Goal: Task Accomplishment & Management: Complete application form

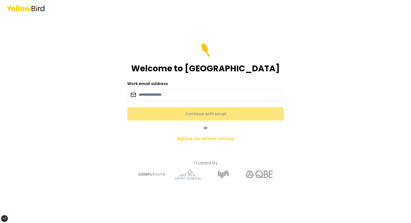
click at [194, 56] on div "Welcome to YellowBird" at bounding box center [205, 58] width 157 height 30
click at [155, 99] on input at bounding box center [205, 94] width 157 height 11
click at [164, 59] on div "Welcome to YellowBird" at bounding box center [205, 58] width 157 height 30
click at [155, 79] on form "Welcome to YellowBird Work email address Continue with email" at bounding box center [205, 81] width 157 height 77
drag, startPoint x: 153, startPoint y: 87, endPoint x: 151, endPoint y: 89, distance: 3.0
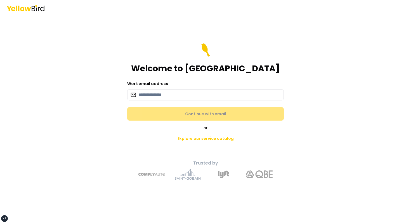
click at [153, 87] on div "Work email address" at bounding box center [205, 90] width 157 height 20
click at [150, 90] on input at bounding box center [205, 94] width 157 height 11
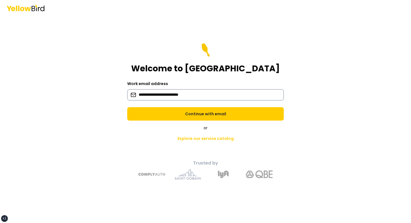
type input "**********"
click at [127, 107] on button "Continue with email" at bounding box center [205, 113] width 157 height 13
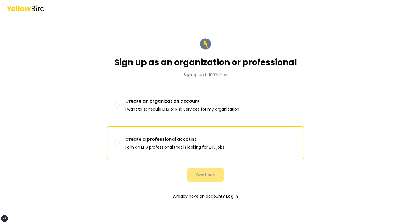
click at [156, 145] on p "I am an EHS professional that is looking for EHS jobs." at bounding box center [175, 147] width 100 height 6
click at [120, 145] on button "Create a professional account I am an EHS professional that is looking for EHS …" at bounding box center [117, 143] width 6 height 6
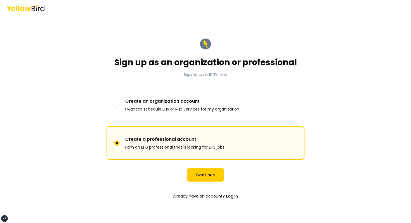
type button "professional"
click at [204, 176] on button "Continue" at bounding box center [205, 174] width 37 height 13
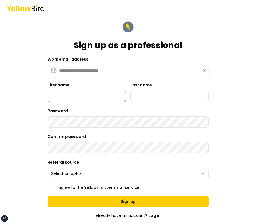
click at [82, 98] on input "First name" at bounding box center [87, 96] width 78 height 11
type input "*****"
type input "******"
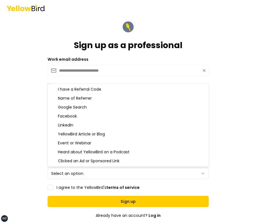
click at [77, 174] on html "**********" at bounding box center [128, 111] width 256 height 223
select select "**********"
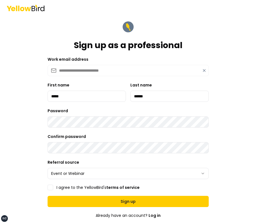
click at [90, 186] on label "I agree to the YellowBird's terms of service" at bounding box center [97, 187] width 83 height 4
click at [53, 186] on button "I agree to the YellowBird's terms of service" at bounding box center [51, 188] width 6 height 6
click at [145, 207] on form "**********" at bounding box center [128, 146] width 161 height 252
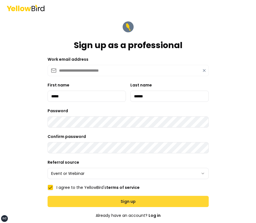
click at [146, 206] on button "Sign up" at bounding box center [128, 201] width 161 height 11
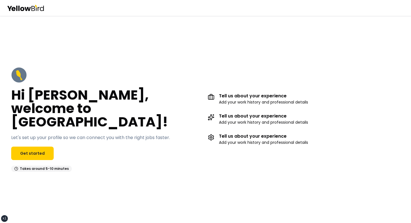
click at [251, 70] on div "Hi [PERSON_NAME], welcome to [GEOGRAPHIC_DATA]! Let's set up your profile so we…" at bounding box center [205, 119] width 411 height 127
click at [38, 149] on link "Get started" at bounding box center [32, 153] width 43 height 13
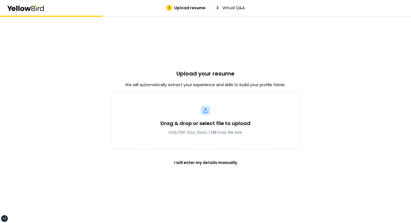
click at [73, 131] on div "Upload your resume We will automatically extract your experience and skills to …" at bounding box center [205, 119] width 411 height 207
click at [82, 72] on div "Upload your resume We will automatically extract your experience and skills to …" at bounding box center [205, 119] width 411 height 207
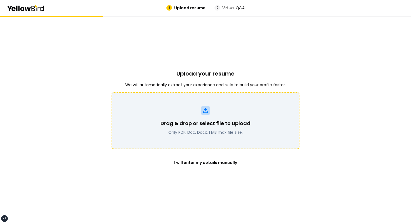
click at [197, 131] on p "Only PDF, Doc, Docx. 1 MB max file size." at bounding box center [206, 132] width 90 height 6
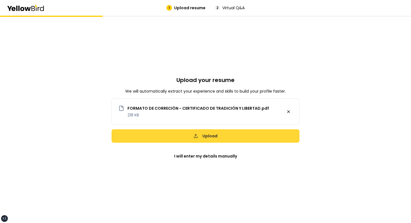
click at [207, 139] on button "Upload" at bounding box center [206, 135] width 188 height 13
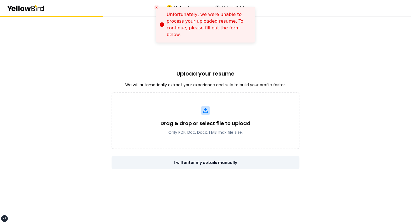
click at [207, 163] on button "I will enter my details manually" at bounding box center [206, 162] width 188 height 13
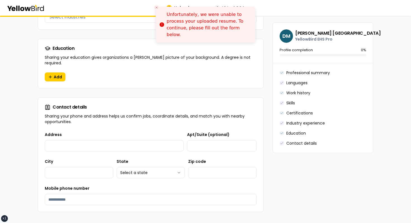
scroll to position [530, 0]
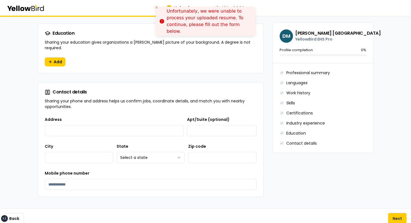
click at [158, 8] on icon "Close toast" at bounding box center [156, 7] width 3 height 3
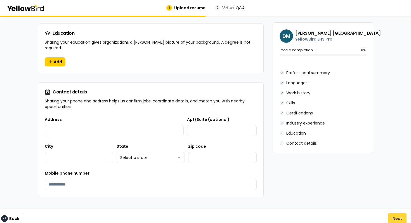
click at [256, 213] on button "Next" at bounding box center [397, 218] width 18 height 11
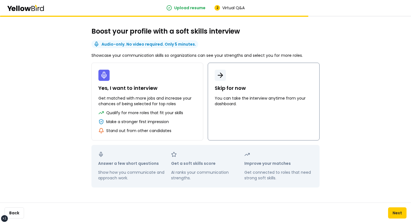
click at [224, 112] on button "Skip for now You can take the interview anytime from your dashboard." at bounding box center [264, 102] width 112 height 78
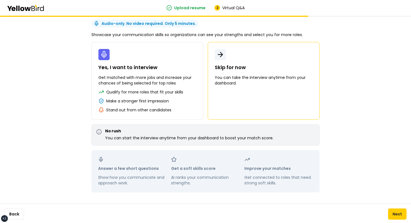
scroll to position [22, 0]
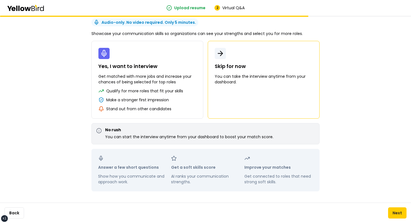
click at [68, 141] on div "Boost your profile with a soft skills interview Audio-only. No video required. …" at bounding box center [205, 108] width 411 height 229
click at [48, 146] on div "Boost your profile with a soft skills interview Audio-only. No video required. …" at bounding box center [205, 108] width 411 height 229
click at [15, 211] on button "Back" at bounding box center [14, 212] width 20 height 11
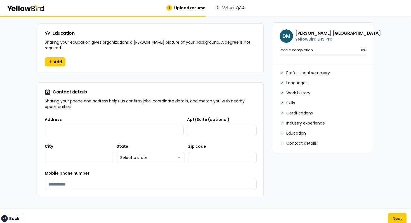
scroll to position [528, 0]
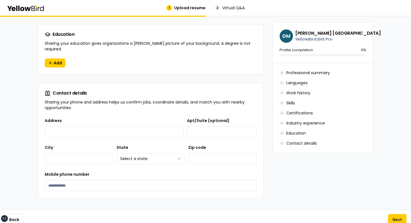
click at [256, 215] on div "Back Next" at bounding box center [205, 219] width 411 height 20
click at [256, 216] on button "Next" at bounding box center [397, 219] width 18 height 11
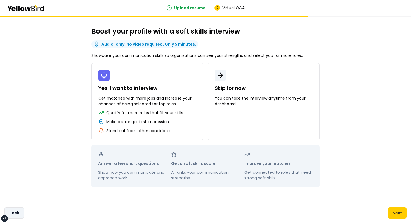
click at [20, 213] on button "Back" at bounding box center [14, 212] width 20 height 11
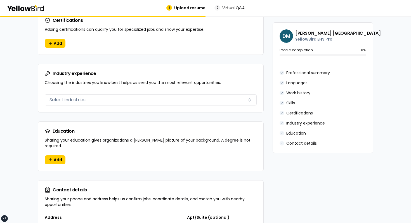
scroll to position [530, 0]
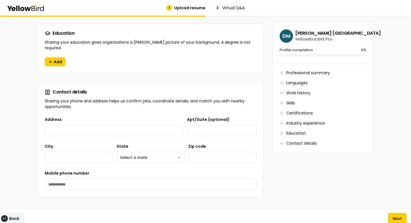
click at [16, 214] on button "Back" at bounding box center [14, 218] width 20 height 11
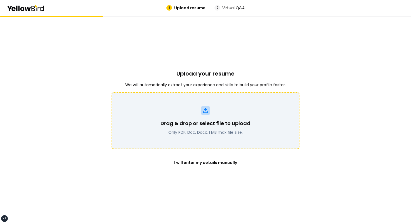
click at [173, 120] on p "Drag & drop or select file to upload" at bounding box center [206, 123] width 90 height 8
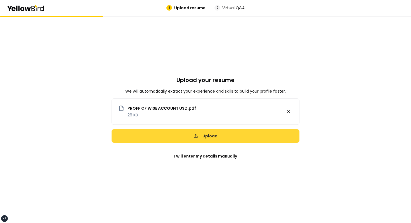
click at [227, 140] on button "Upload" at bounding box center [206, 135] width 188 height 13
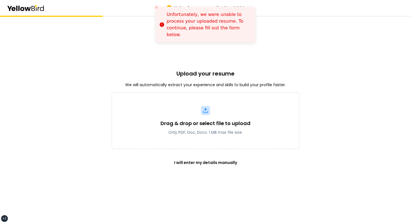
click at [256, 37] on div "Upload your resume We will automatically extract your experience and skills to …" at bounding box center [206, 119] width 188 height 207
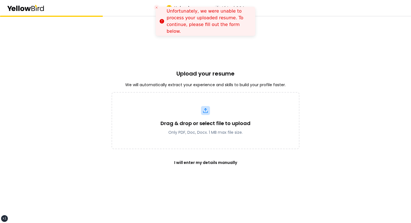
click at [158, 8] on icon "Close toast" at bounding box center [156, 7] width 3 height 3
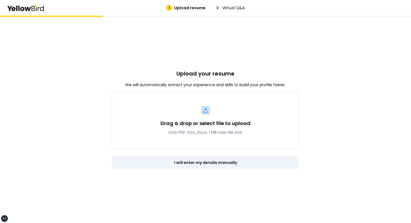
click at [193, 165] on button "I will enter my details manually" at bounding box center [206, 162] width 188 height 13
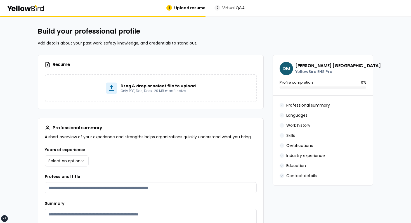
click at [200, 43] on p "Add details about your past work, safety knowledge, and credentials to stand ou…" at bounding box center [206, 43] width 336 height 6
click at [212, 60] on div "Resume" at bounding box center [150, 64] width 225 height 19
click at [55, 35] on h2 "Build your professional profile" at bounding box center [206, 31] width 336 height 9
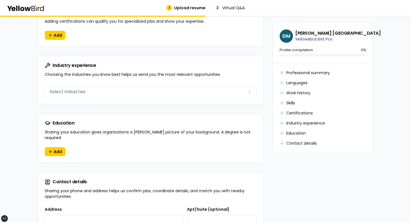
scroll to position [530, 0]
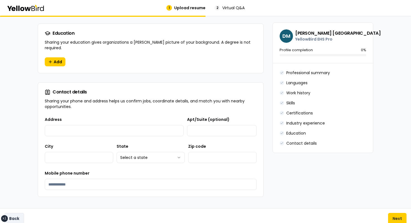
click at [13, 216] on button "Back" at bounding box center [14, 218] width 20 height 11
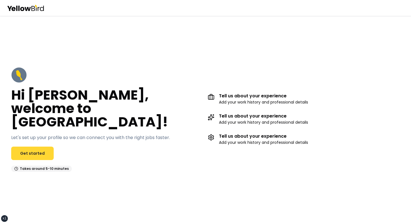
click at [42, 150] on link "Get started" at bounding box center [32, 153] width 43 height 13
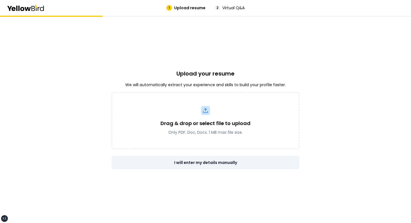
click at [193, 161] on button "I will enter my details manually" at bounding box center [206, 162] width 188 height 13
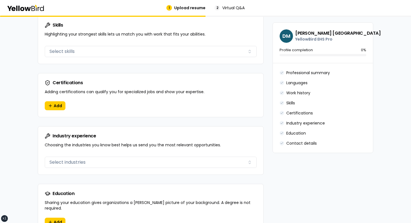
scroll to position [105, 0]
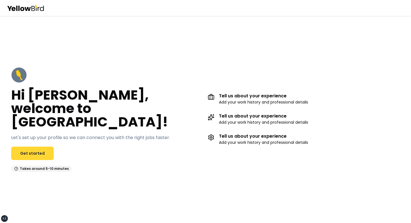
click at [36, 147] on link "Get started" at bounding box center [32, 153] width 43 height 13
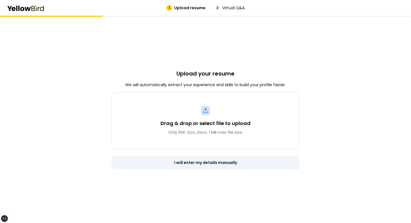
click at [190, 161] on button "I will enter my details manually" at bounding box center [206, 162] width 188 height 13
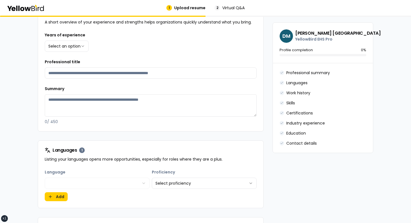
scroll to position [85, 0]
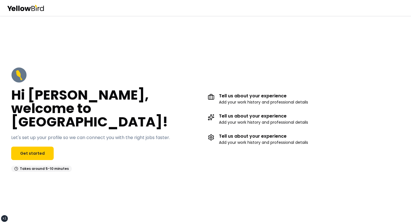
click at [102, 47] on div "Hi [PERSON_NAME], welcome to [GEOGRAPHIC_DATA]! Let's set up your profile so we…" at bounding box center [205, 119] width 411 height 207
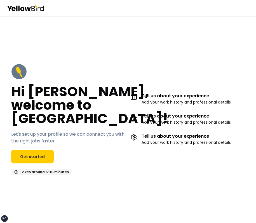
click at [126, 78] on div "Hi John, welcome to YellowBird! Let's set up your profile so we can connect you…" at bounding box center [68, 119] width 115 height 111
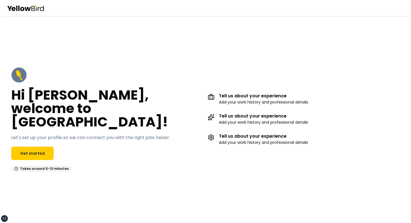
click at [254, 43] on div "Hi John, welcome to YellowBird! Let's set up your profile so we can connect you…" at bounding box center [205, 119] width 411 height 207
click at [193, 88] on div "Hi John, welcome to YellowBird! Let's set up your profile so we can connect you…" at bounding box center [107, 119] width 192 height 105
click at [45, 147] on link "Get started" at bounding box center [32, 153] width 43 height 13
click at [38, 147] on link "Get started" at bounding box center [32, 153] width 43 height 13
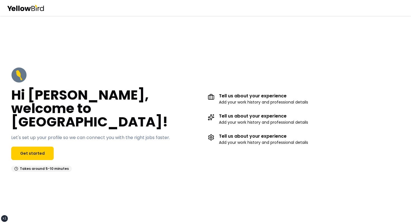
click at [31, 154] on div "Hi John, welcome to YellowBird! Let's set up your profile so we can connect you…" at bounding box center [107, 119] width 192 height 105
click at [33, 152] on link "Get started" at bounding box center [32, 153] width 43 height 13
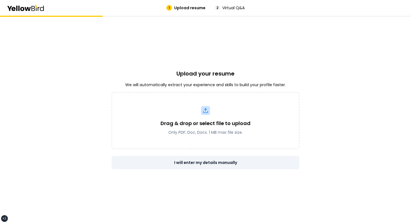
click at [202, 161] on button "I will enter my details manually" at bounding box center [206, 162] width 188 height 13
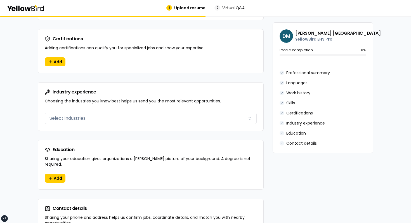
scroll to position [346, 0]
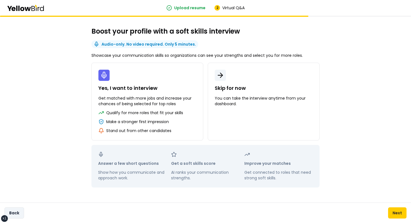
click at [19, 208] on button "Back" at bounding box center [14, 212] width 20 height 11
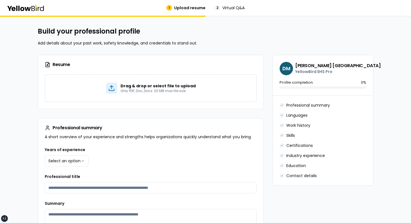
click at [66, 147] on div "**********" at bounding box center [151, 156] width 212 height 20
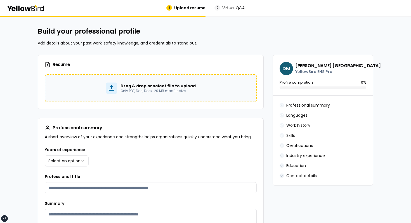
click at [137, 86] on p "Drag & drop or select file to upload" at bounding box center [158, 86] width 75 height 6
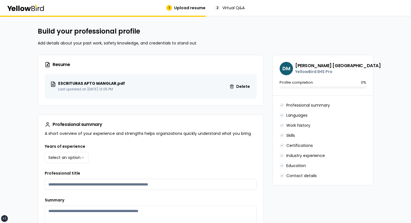
click at [237, 60] on div "Resume" at bounding box center [150, 64] width 225 height 19
drag, startPoint x: 57, startPoint y: 89, endPoint x: 120, endPoint y: 89, distance: 62.9
click at [120, 89] on div "ESCRITURAS APTO MANGLAR.pdf Last updated on Feb 19, 2025 12:05 PM" at bounding box center [87, 86] width 75 height 10
click at [120, 89] on p "Last updated on Feb 19, 2025 12:05 PM" at bounding box center [91, 89] width 67 height 4
drag, startPoint x: 120, startPoint y: 89, endPoint x: 65, endPoint y: 89, distance: 54.8
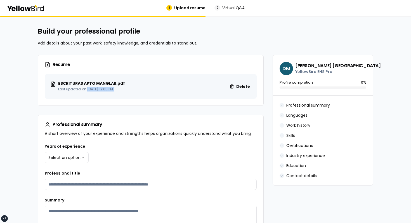
click at [65, 89] on p "Last updated on Feb 19, 2025 12:05 PM" at bounding box center [91, 89] width 67 height 4
click at [63, 89] on p "Last updated on Feb 19, 2025 12:05 PM" at bounding box center [91, 89] width 67 height 4
drag, startPoint x: 63, startPoint y: 89, endPoint x: 115, endPoint y: 89, distance: 52.0
click at [114, 89] on p "Last updated on Feb 19, 2025 12:05 PM" at bounding box center [91, 89] width 67 height 4
click at [115, 89] on p "Last updated on Feb 19, 2025 12:05 PM" at bounding box center [91, 89] width 67 height 4
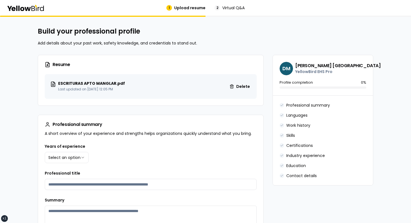
drag, startPoint x: 115, startPoint y: 89, endPoint x: 60, endPoint y: 89, distance: 54.8
click at [61, 89] on p "Last updated on Feb 19, 2025 12:05 PM" at bounding box center [91, 89] width 67 height 4
click at [60, 89] on p "Last updated on Feb 19, 2025 12:05 PM" at bounding box center [91, 89] width 67 height 4
drag, startPoint x: 60, startPoint y: 89, endPoint x: 118, endPoint y: 88, distance: 57.3
click at [117, 89] on p "Last updated on Feb 19, 2025 12:05 PM" at bounding box center [91, 89] width 67 height 4
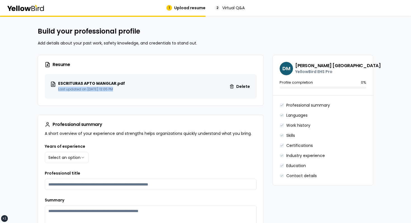
click at [118, 88] on p "Last updated on Feb 19, 2025 12:05 PM" at bounding box center [91, 89] width 67 height 4
drag, startPoint x: 118, startPoint y: 88, endPoint x: 77, endPoint y: 88, distance: 41.1
click at [78, 88] on p "Last updated on Feb 19, 2025 12:05 PM" at bounding box center [91, 89] width 67 height 4
click at [77, 88] on p "Last updated on Feb 19, 2025 12:05 PM" at bounding box center [91, 89] width 67 height 4
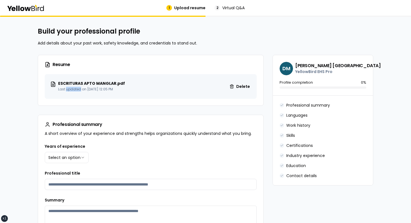
click at [77, 88] on p "Last updated on Feb 19, 2025 12:05 PM" at bounding box center [91, 89] width 67 height 4
click at [167, 28] on h2 "Build your professional profile" at bounding box center [206, 31] width 336 height 9
drag, startPoint x: 48, startPoint y: 73, endPoint x: 247, endPoint y: 92, distance: 200.3
click at [245, 92] on div "Resume ESCRITURAS APTO MANGLAR.pdf Last updated on Feb 19, 2025 12:05 PM Delete" at bounding box center [151, 80] width 226 height 51
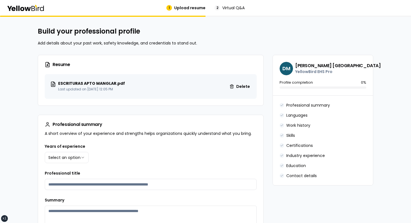
click at [249, 95] on div "ESCRITURAS APTO MANGLAR.pdf Last updated on Feb 19, 2025 12:05 PM Delete" at bounding box center [151, 86] width 212 height 25
drag, startPoint x: 249, startPoint y: 95, endPoint x: 83, endPoint y: 68, distance: 168.3
click at [84, 69] on div "Resume ESCRITURAS APTO MANGLAR.pdf Last updated on Feb 19, 2025 12:05 PM Delete" at bounding box center [151, 80] width 226 height 51
click at [55, 74] on div "ESCRITURAS APTO MANGLAR.pdf Last updated on Feb 19, 2025 12:05 PM Delete" at bounding box center [151, 86] width 212 height 25
drag, startPoint x: 55, startPoint y: 74, endPoint x: 251, endPoint y: 105, distance: 199.3
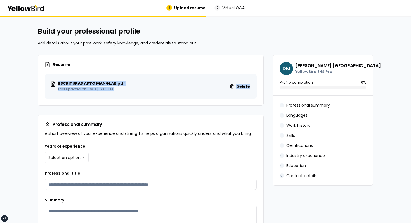
click at [251, 105] on div "Resume ESCRITURAS APTO MANGLAR.pdf Last updated on Feb 19, 2025 12:05 PM Delete" at bounding box center [151, 80] width 226 height 51
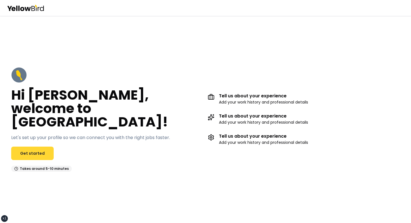
click at [26, 147] on link "Get started" at bounding box center [32, 153] width 43 height 13
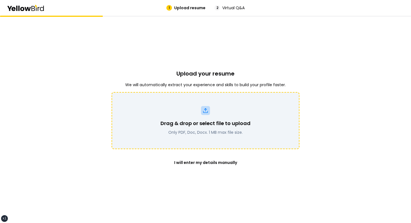
click at [192, 112] on div "Drag & drop or select file to upload Only PDF, Doc, Docx. 1 MB max file size." at bounding box center [205, 120] width 173 height 29
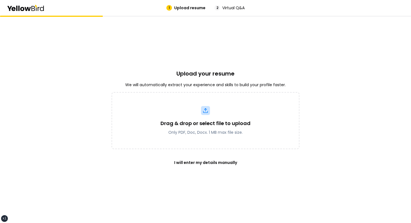
click at [240, 71] on div "Upload your resume We will automatically extract your experience and skills to …" at bounding box center [206, 119] width 188 height 207
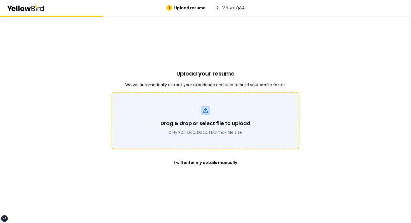
click at [225, 116] on div "Drag & drop or select file to upload Only PDF, Doc, Docx. 1 MB max file size." at bounding box center [205, 120] width 173 height 29
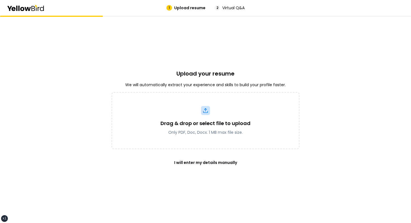
click at [246, 69] on div "Upload your resume We will automatically extract your experience and skills to …" at bounding box center [206, 119] width 188 height 207
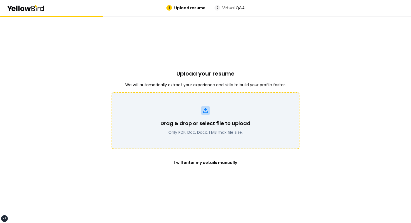
click at [204, 120] on p "Drag & drop or select file to upload" at bounding box center [206, 123] width 90 height 8
click at [197, 119] on div "Drag & drop or select file to upload Only PDF, Doc, Docx. 1 MB max file size." at bounding box center [205, 120] width 173 height 29
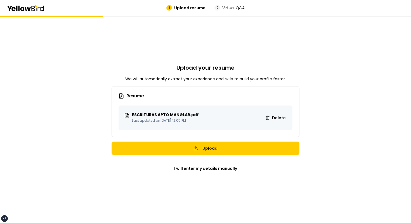
click at [272, 56] on div "Upload your resume We will automatically extract your experience and skills to …" at bounding box center [206, 119] width 188 height 207
click at [313, 95] on div "Upload your resume We will automatically extract your experience and skills to …" at bounding box center [205, 119] width 411 height 207
click at [286, 79] on div "Upload your resume We will automatically extract your experience and skills to …" at bounding box center [206, 119] width 188 height 207
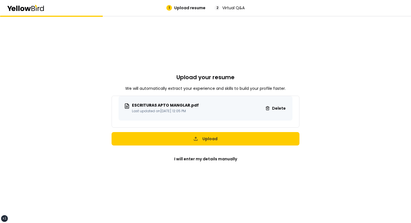
click at [272, 44] on div "Upload your resume We will automatically extract your experience and skills to …" at bounding box center [206, 119] width 188 height 207
click at [313, 121] on div "Upload your resume We will automatically extract your experience and skills to …" at bounding box center [205, 119] width 411 height 207
click at [248, 63] on div "Upload your resume We will automatically extract your experience and skills to …" at bounding box center [206, 119] width 188 height 207
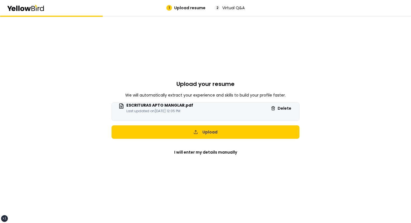
click at [263, 44] on div "Upload your resume We will automatically extract your experience and skills to …" at bounding box center [206, 119] width 188 height 207
click at [259, 54] on div "Upload your resume We will automatically extract your experience and skills to …" at bounding box center [206, 119] width 188 height 207
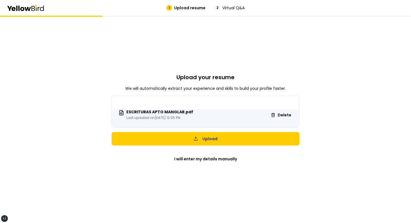
click at [252, 63] on div "Upload your resume We will automatically extract your experience and skills to …" at bounding box center [206, 119] width 188 height 207
click at [285, 58] on div "Upload your resume We will automatically extract your experience and skills to …" at bounding box center [206, 119] width 188 height 207
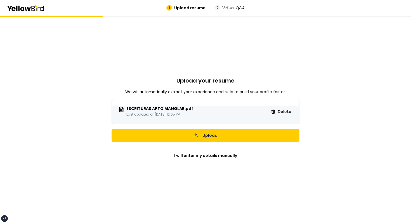
click at [255, 32] on div "Upload your resume We will automatically extract your experience and skills to …" at bounding box center [206, 119] width 188 height 207
click at [229, 74] on div "Upload your resume We will automatically extract your experience and skills to …" at bounding box center [206, 119] width 188 height 207
click at [272, 56] on div "Upload your resume We will automatically extract your experience and skills to …" at bounding box center [206, 119] width 188 height 207
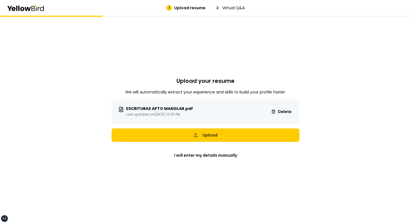
click at [277, 59] on div "Upload your resume We will automatically extract your experience and skills to …" at bounding box center [206, 119] width 188 height 207
click at [285, 71] on div "Upload your resume We will automatically extract your experience and skills to …" at bounding box center [206, 119] width 188 height 207
click at [286, 113] on span "Delete" at bounding box center [285, 112] width 14 height 6
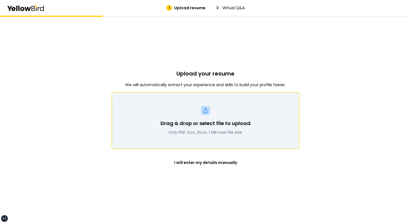
click at [227, 108] on div "Drag & drop or select file to upload Only PDF, Doc, Docx. 1 MB max file size." at bounding box center [205, 120] width 173 height 29
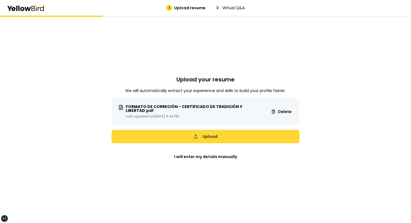
click at [237, 140] on button "Upload" at bounding box center [206, 136] width 188 height 13
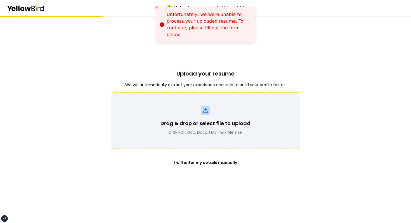
click at [222, 119] on p "Drag & drop or select file to upload" at bounding box center [206, 123] width 90 height 8
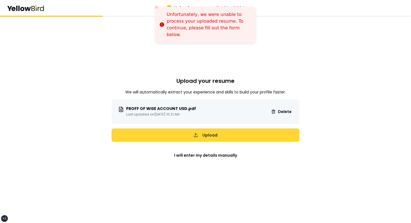
click at [219, 135] on button "Upload" at bounding box center [206, 134] width 188 height 13
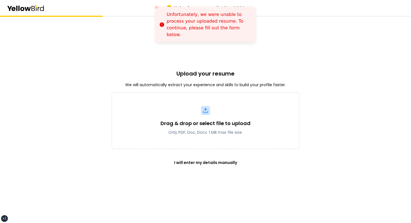
click at [219, 135] on div "Drag & drop or select file to upload Only PDF, Doc, Docx. 1 MB max file size." at bounding box center [206, 120] width 188 height 57
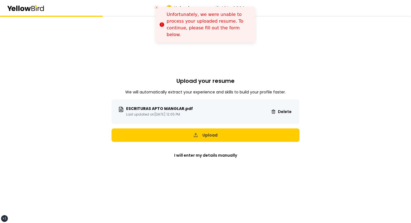
click at [324, 73] on div "Upload your resume We will automatically extract your experience and skills to …" at bounding box center [205, 119] width 411 height 207
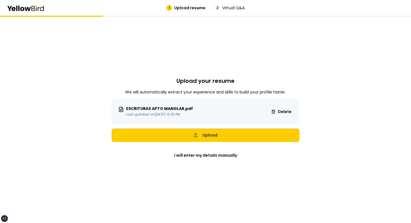
click at [272, 105] on div "ESCRITURAS APTO MANGLAR.pdf Last updated on Feb 19, 2025 12:05 PM Delete" at bounding box center [206, 111] width 188 height 25
click at [278, 109] on button "Delete" at bounding box center [281, 111] width 29 height 11
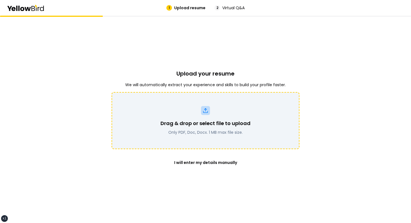
click at [299, 65] on div "Upload your resume We will automatically extract your experience and skills to …" at bounding box center [206, 119] width 188 height 207
click at [218, 46] on div "Upload your resume We will automatically extract your experience and skills to …" at bounding box center [206, 119] width 188 height 207
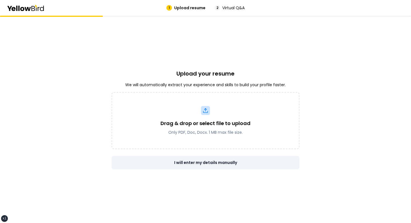
click at [209, 159] on button "I will enter my details manually" at bounding box center [206, 162] width 188 height 13
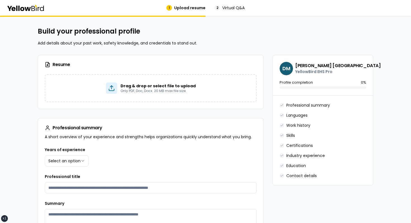
click at [191, 74] on div "Resume" at bounding box center [150, 64] width 225 height 19
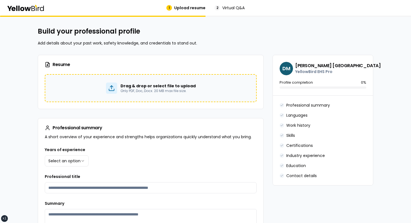
click at [187, 79] on div "Drag & drop or select file to upload Only PDF, Doc, Docx. 20 MB max file size." at bounding box center [151, 88] width 212 height 28
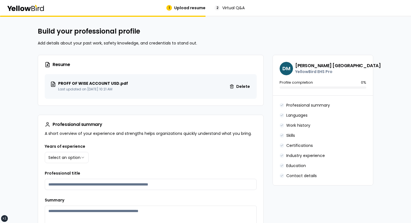
click at [300, 39] on div "Build your professional profile Add details about your past work, safety knowle…" at bounding box center [206, 36] width 336 height 19
click at [251, 27] on h2 "Build your professional profile" at bounding box center [206, 31] width 336 height 9
click at [159, 76] on div "PROFF OF WISE ACCOUNT USD.pdf Last updated on [DATE] 10:21 AM Delete" at bounding box center [151, 86] width 212 height 25
click at [156, 79] on div "PROFF OF WISE ACCOUNT USD.pdf Last updated on [DATE] 10:21 AM Delete" at bounding box center [151, 86] width 212 height 25
click at [240, 89] on span "Delete" at bounding box center [243, 87] width 14 height 6
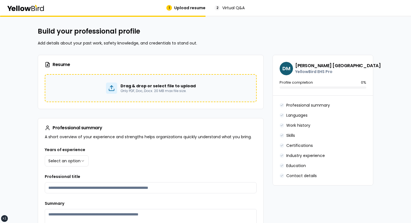
click at [182, 87] on p "Drag & drop or select file to upload" at bounding box center [158, 86] width 75 height 6
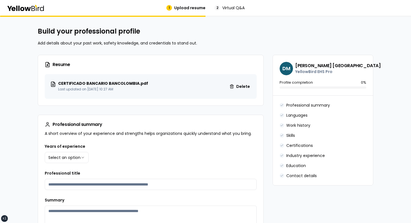
click at [241, 65] on h3 "Resume" at bounding box center [151, 65] width 212 height 6
click at [238, 95] on div "CERTIFICADO BANCARIO BANCOLOMBIA.pdf Last updated on Jul 7, 2025 10:27 AM Delete" at bounding box center [151, 86] width 212 height 25
click at [239, 88] on span "Delete" at bounding box center [243, 87] width 14 height 6
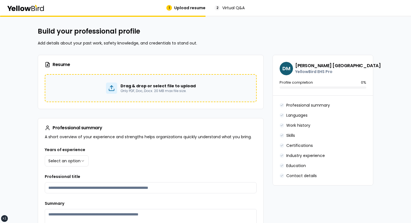
click at [254, 55] on div "Resume" at bounding box center [150, 64] width 225 height 19
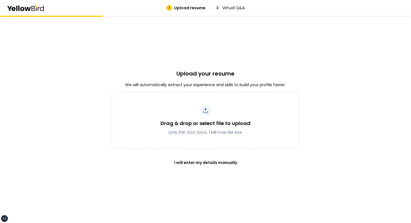
click at [247, 53] on div "Upload your resume We will automatically extract your experience and skills to …" at bounding box center [206, 119] width 188 height 207
click at [287, 29] on div "Upload your resume We will automatically extract your experience and skills to …" at bounding box center [206, 119] width 188 height 207
click at [233, 56] on div "Upload your resume We will automatically extract your experience and skills to …" at bounding box center [206, 119] width 188 height 207
click at [241, 53] on div "Upload your resume We will automatically extract your experience and skills to …" at bounding box center [206, 119] width 188 height 207
click at [251, 51] on div "Upload your resume We will automatically extract your experience and skills to …" at bounding box center [206, 119] width 188 height 207
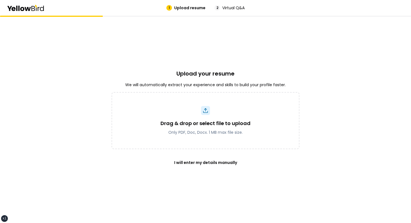
click at [260, 47] on div "Upload your resume We will automatically extract your experience and skills to …" at bounding box center [206, 119] width 188 height 207
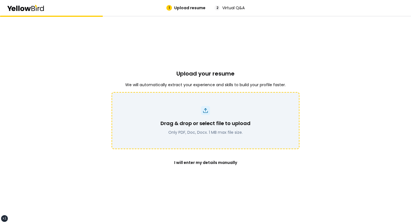
click at [256, 124] on div "Drag & drop or select file to upload Only PDF, Doc, Docx. 1 MB max file size." at bounding box center [205, 120] width 173 height 29
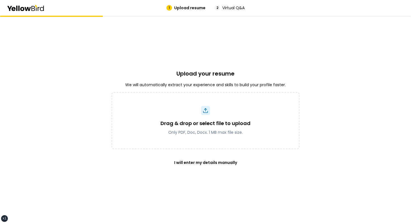
click at [316, 151] on div "Upload your resume We will automatically extract your experience and skills to …" at bounding box center [205, 119] width 411 height 207
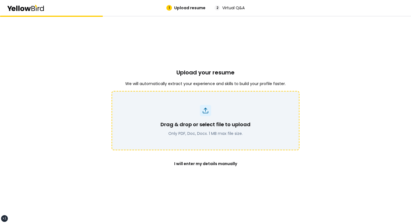
click at [219, 121] on p "Drag & drop or select file to upload" at bounding box center [206, 125] width 90 height 8
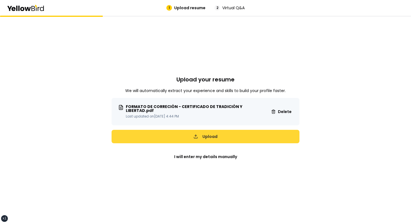
click at [248, 137] on button "Upload" at bounding box center [206, 136] width 188 height 13
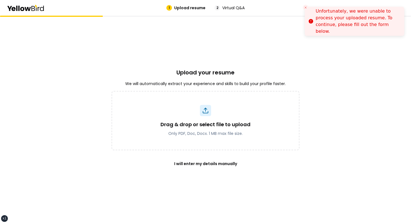
click at [305, 10] on button "Close toast" at bounding box center [306, 8] width 6 height 6
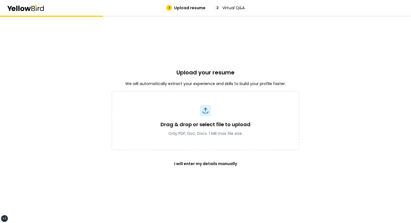
click at [189, 69] on h2 "Upload your resume" at bounding box center [205, 73] width 58 height 8
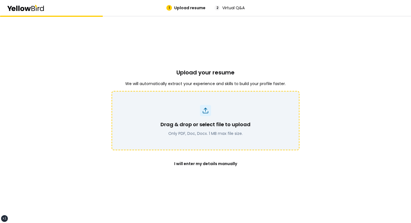
click at [193, 105] on div "Drag & drop or select file to upload Only PDF, Doc, Docx. 1 MB max file size." at bounding box center [205, 120] width 173 height 31
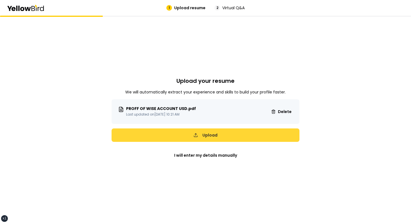
click at [236, 130] on button "Upload" at bounding box center [206, 134] width 188 height 13
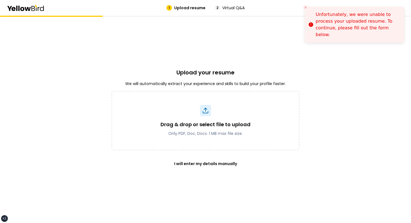
click at [262, 51] on div "Upload your resume We will automatically extract your experience and skills to …" at bounding box center [206, 119] width 188 height 207
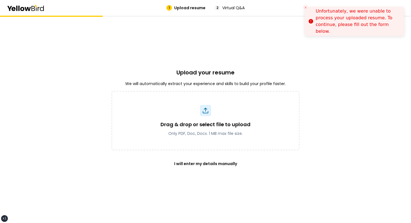
click at [306, 6] on icon "Close toast" at bounding box center [305, 7] width 3 height 3
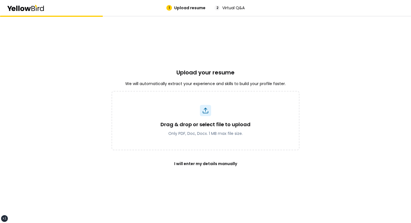
click at [104, 46] on div "Upload your resume We will automatically extract your experience and skills to …" at bounding box center [205, 119] width 411 height 207
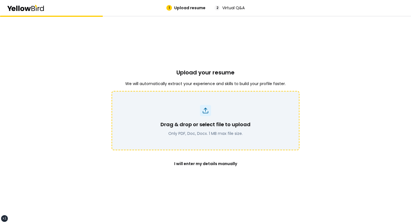
click at [207, 125] on p "Drag & drop or select file to upload" at bounding box center [206, 125] width 90 height 8
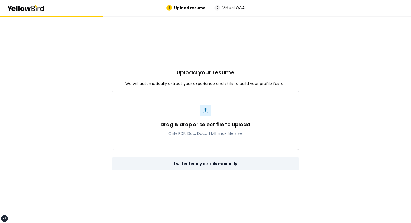
click at [212, 168] on button "I will enter my details manually" at bounding box center [206, 163] width 188 height 13
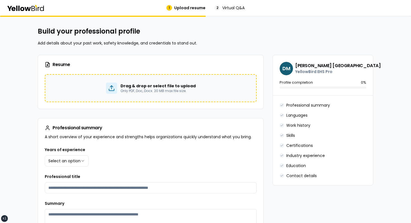
click at [168, 92] on p "Only PDF, Doc, Docx. 20 MB max file size." at bounding box center [158, 91] width 75 height 4
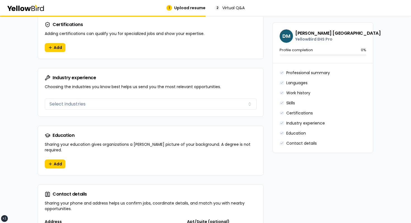
scroll to position [526, 0]
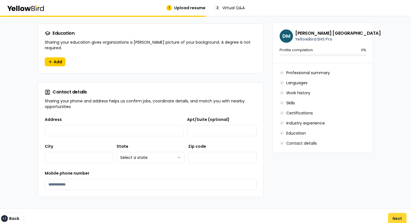
click at [396, 213] on button "Next" at bounding box center [397, 218] width 18 height 11
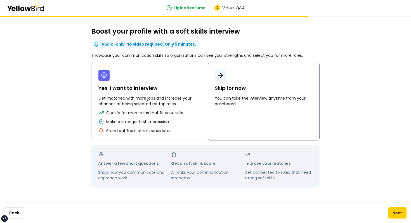
click at [254, 115] on button "Skip for now You can take the interview anytime from your dashboard." at bounding box center [264, 102] width 112 height 78
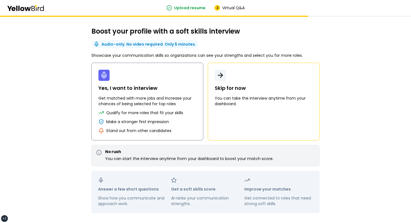
click at [168, 96] on p "Get matched with more jobs and increase your chances of being selected for top …" at bounding box center [147, 100] width 98 height 11
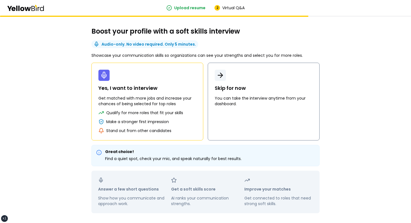
click at [239, 124] on button "Skip for now You can take the interview anytime from your dashboard." at bounding box center [264, 102] width 112 height 78
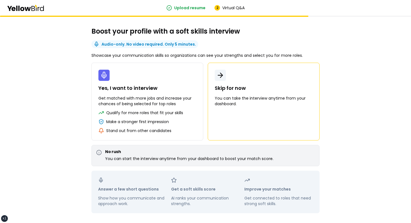
click at [170, 169] on div "Boost your profile with a soft skills interview Audio-only. No video required. …" at bounding box center [205, 120] width 251 height 209
click at [158, 135] on button "Yes, I want to interview Get matched with more jobs and increase your chances o…" at bounding box center [147, 102] width 112 height 78
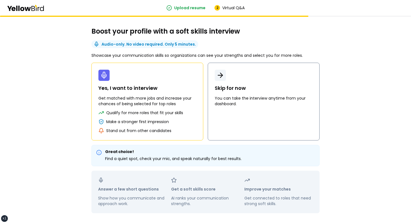
click at [227, 120] on button "Skip for now You can take the interview anytime from your dashboard." at bounding box center [264, 102] width 112 height 78
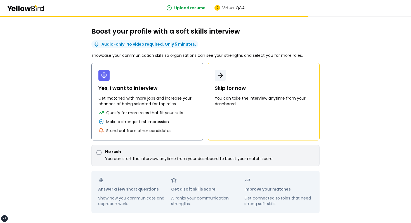
click at [189, 117] on button "Yes, I want to interview Get matched with more jobs and increase your chances o…" at bounding box center [147, 102] width 112 height 78
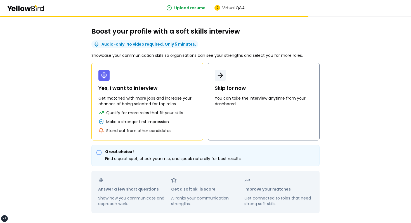
click at [246, 115] on button "Skip for now You can take the interview anytime from your dashboard." at bounding box center [264, 102] width 112 height 78
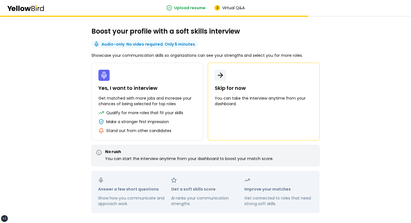
scroll to position [22, 0]
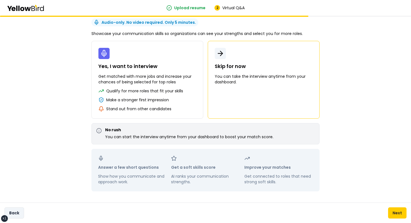
click at [22, 212] on button "Back" at bounding box center [14, 212] width 20 height 11
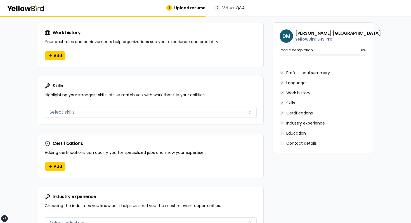
scroll to position [530, 0]
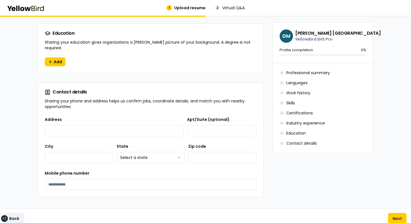
click at [18, 215] on button "Back" at bounding box center [14, 218] width 20 height 11
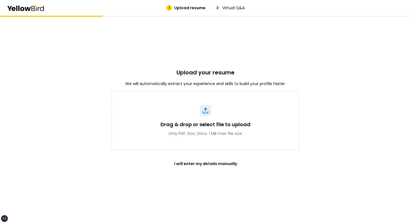
click at [221, 85] on p "We will automatically extract your experience and skills to build your profile …" at bounding box center [205, 84] width 161 height 6
click at [219, 73] on h2 "Upload your resume" at bounding box center [205, 73] width 58 height 8
click at [218, 79] on div "Upload your resume We will automatically extract your experience and skills to …" at bounding box center [206, 119] width 188 height 207
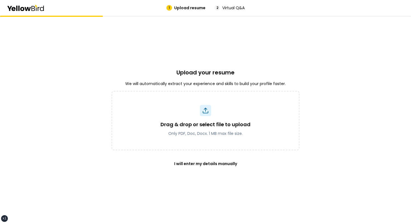
click at [218, 79] on div "Upload your resume We will automatically extract your experience and skills to …" at bounding box center [206, 119] width 188 height 207
click at [214, 81] on p "We will automatically extract your experience and skills to build your profile …" at bounding box center [205, 84] width 161 height 6
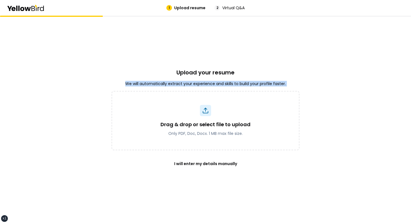
click at [214, 81] on p "We will automatically extract your experience and skills to build your profile …" at bounding box center [205, 84] width 161 height 6
click at [197, 58] on div "Upload your resume We will automatically extract your experience and skills to …" at bounding box center [206, 119] width 188 height 207
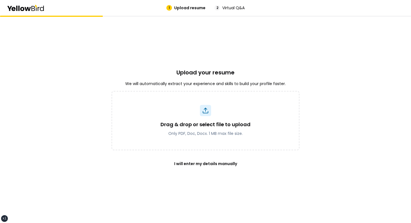
click at [192, 67] on div "Upload your resume We will automatically extract your experience and skills to …" at bounding box center [206, 119] width 188 height 207
click at [204, 69] on h2 "Upload your resume" at bounding box center [205, 73] width 58 height 8
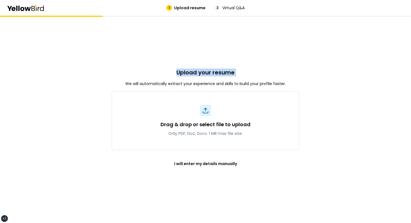
click at [211, 70] on h2 "Upload your resume" at bounding box center [205, 73] width 58 height 8
click at [199, 72] on h2 "Upload your resume" at bounding box center [205, 73] width 58 height 8
click at [188, 72] on h2 "Upload your resume" at bounding box center [205, 73] width 58 height 8
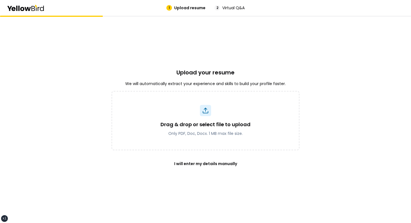
click at [188, 72] on h2 "Upload your resume" at bounding box center [205, 73] width 58 height 8
click at [200, 72] on h2 "Upload your resume" at bounding box center [205, 73] width 58 height 8
click at [206, 71] on h2 "Upload your resume" at bounding box center [205, 73] width 58 height 8
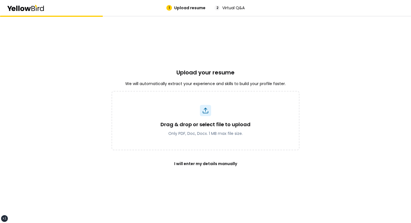
click at [224, 72] on h2 "Upload your resume" at bounding box center [205, 73] width 58 height 8
click at [209, 73] on h2 "Upload your resume" at bounding box center [205, 73] width 58 height 8
click at [214, 70] on h2 "Upload your resume" at bounding box center [205, 73] width 58 height 8
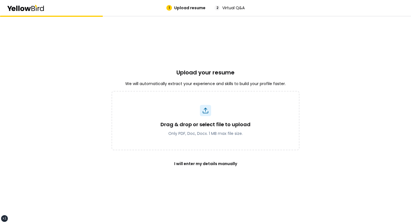
click at [225, 62] on div "Upload your resume We will automatically extract your experience and skills to …" at bounding box center [206, 119] width 188 height 207
click at [242, 42] on div "Upload your resume We will automatically extract your experience and skills to …" at bounding box center [206, 119] width 188 height 207
click at [202, 57] on div "Upload your resume We will automatically extract your experience and skills to …" at bounding box center [206, 119] width 188 height 207
click at [37, 10] on icon at bounding box center [26, 8] width 38 height 6
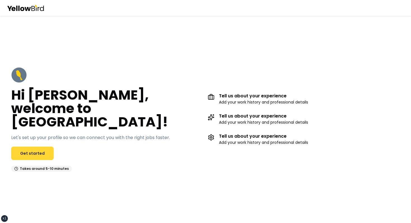
click at [42, 147] on link "Get started" at bounding box center [32, 153] width 43 height 13
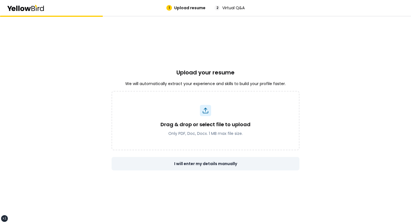
click at [209, 159] on button "I will enter my details manually" at bounding box center [206, 163] width 188 height 13
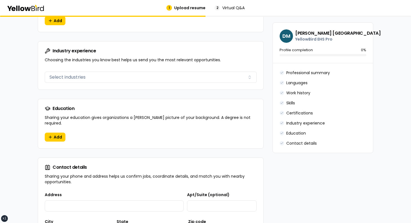
scroll to position [530, 0]
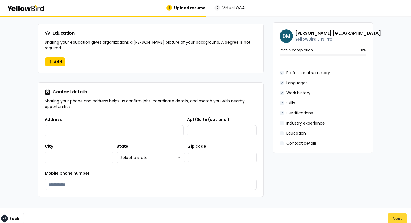
click at [400, 213] on button "Next" at bounding box center [397, 218] width 18 height 11
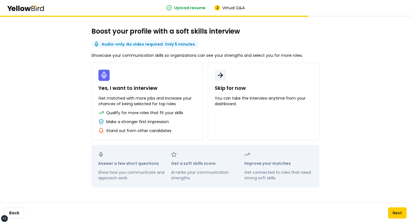
click at [347, 103] on div "Boost your profile with a soft skills interview Audio-only. No video required. …" at bounding box center [205, 119] width 411 height 207
click at [22, 213] on button "Back" at bounding box center [14, 212] width 20 height 11
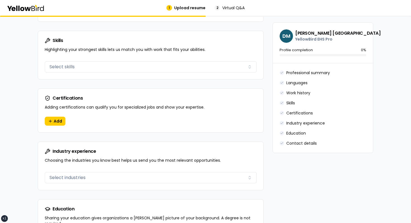
scroll to position [530, 0]
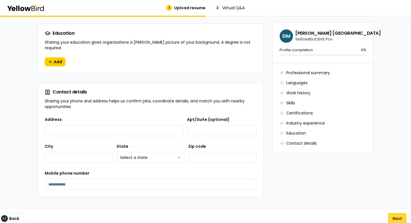
click at [393, 215] on button "Next" at bounding box center [397, 218] width 18 height 11
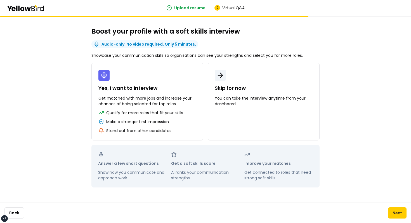
click at [393, 215] on button "Next" at bounding box center [397, 212] width 18 height 11
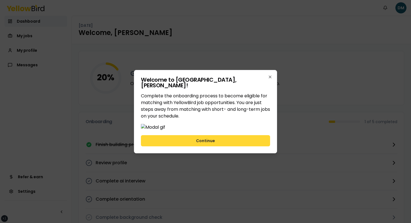
click at [216, 146] on button "Continue" at bounding box center [205, 140] width 129 height 11
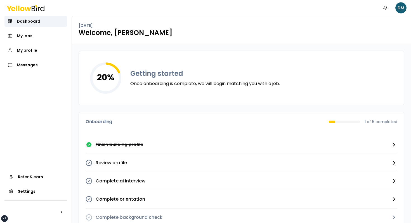
click at [237, 79] on div "Getting started Once onboarding is complete, we will begin matching you with a …" at bounding box center [205, 78] width 150 height 18
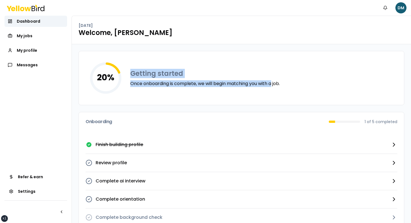
drag, startPoint x: 273, startPoint y: 81, endPoint x: 110, endPoint y: 59, distance: 165.3
click at [110, 59] on div "20 % Getting started Once onboarding is complete, we will begin matching you wi…" at bounding box center [241, 78] width 325 height 54
click at [110, 59] on icon "20 %" at bounding box center [106, 78] width 40 height 40
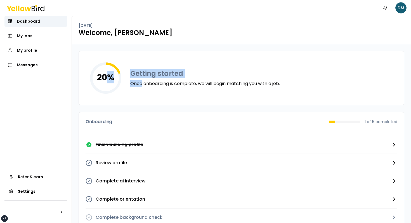
drag, startPoint x: 110, startPoint y: 59, endPoint x: 255, endPoint y: 80, distance: 147.0
click at [254, 81] on div "20 % Getting started Once onboarding is complete, we will begin matching you wi…" at bounding box center [241, 78] width 325 height 54
click at [285, 79] on div "20 % Getting started Once onboarding is complete, we will begin matching you wi…" at bounding box center [241, 78] width 325 height 54
drag, startPoint x: 285, startPoint y: 79, endPoint x: 79, endPoint y: 63, distance: 206.7
click at [79, 63] on div "20 % Getting started Once onboarding is complete, we will begin matching you wi…" at bounding box center [241, 78] width 325 height 54
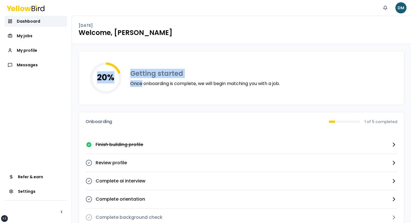
click at [79, 63] on div "20 % Getting started Once onboarding is complete, we will begin matching you wi…" at bounding box center [241, 78] width 325 height 54
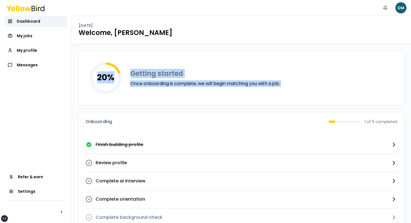
drag, startPoint x: 79, startPoint y: 63, endPoint x: 315, endPoint y: 98, distance: 238.6
click at [314, 99] on div "20 % Getting started Once onboarding is complete, we will begin matching you wi…" at bounding box center [241, 78] width 325 height 54
click at [315, 98] on div "20 % Getting started Once onboarding is complete, we will begin matching you wi…" at bounding box center [241, 78] width 325 height 54
drag, startPoint x: 315, startPoint y: 98, endPoint x: 116, endPoint y: 55, distance: 203.8
click at [116, 55] on div "20 % Getting started Once onboarding is complete, we will begin matching you wi…" at bounding box center [241, 78] width 325 height 54
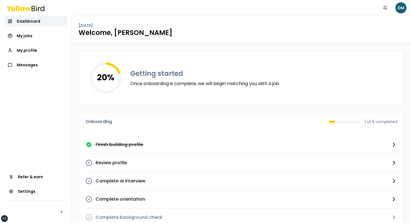
click at [87, 56] on div "20 % Getting started Once onboarding is complete, we will begin matching you wi…" at bounding box center [241, 78] width 325 height 54
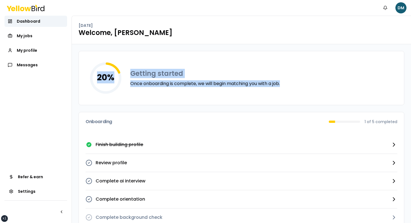
drag, startPoint x: 87, startPoint y: 56, endPoint x: 294, endPoint y: 85, distance: 208.9
click at [291, 85] on div "20 % Getting started Once onboarding is complete, we will begin matching you wi…" at bounding box center [241, 78] width 325 height 54
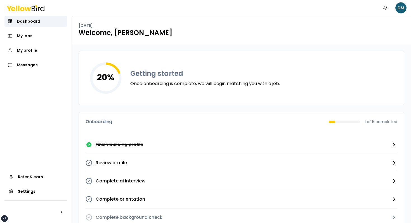
click at [294, 85] on div "20 % Getting started Once onboarding is complete, we will begin matching you wi…" at bounding box center [241, 78] width 325 height 54
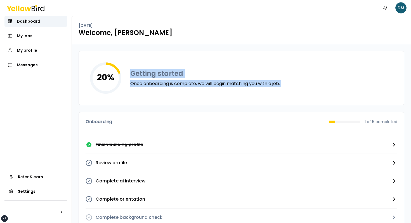
drag, startPoint x: 294, startPoint y: 85, endPoint x: 79, endPoint y: 57, distance: 217.6
click at [79, 57] on div "20 % Getting started Once onboarding is complete, we will begin matching you wi…" at bounding box center [241, 78] width 325 height 54
click at [79, 57] on div "20 % Getting started Once onboarding is complete, we will begin matching you wi…" at bounding box center [242, 78] width 326 height 54
drag, startPoint x: 79, startPoint y: 57, endPoint x: 312, endPoint y: 98, distance: 237.3
click at [311, 98] on div "20 % Getting started Once onboarding is complete, we will begin matching you wi…" at bounding box center [242, 78] width 326 height 54
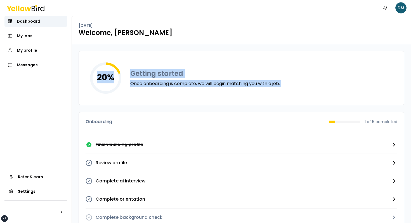
click at [312, 98] on div "20 % Getting started Once onboarding is complete, we will begin matching you wi…" at bounding box center [241, 78] width 325 height 54
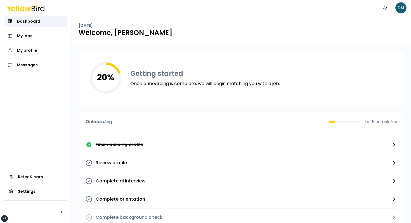
drag, startPoint x: 312, startPoint y: 98, endPoint x: 117, endPoint y: 62, distance: 198.9
click at [117, 63] on div "20 % Getting started Once onboarding is complete, we will begin matching you wi…" at bounding box center [241, 78] width 325 height 54
click at [100, 62] on icon "20 %" at bounding box center [106, 78] width 40 height 40
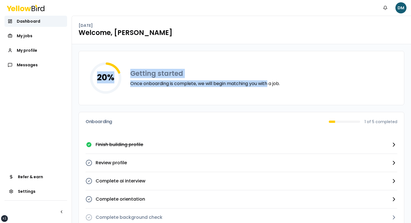
drag, startPoint x: 100, startPoint y: 62, endPoint x: 294, endPoint y: 81, distance: 195.0
click at [293, 81] on div "20 % Getting started Once onboarding is complete, we will begin matching you wi…" at bounding box center [241, 78] width 325 height 54
click at [294, 81] on div "20 % Getting started Once onboarding is complete, we will begin matching you wi…" at bounding box center [241, 78] width 325 height 54
drag, startPoint x: 294, startPoint y: 81, endPoint x: 79, endPoint y: 61, distance: 216.3
click at [80, 61] on div "20 % Getting started Once onboarding is complete, we will begin matching you wi…" at bounding box center [241, 78] width 325 height 54
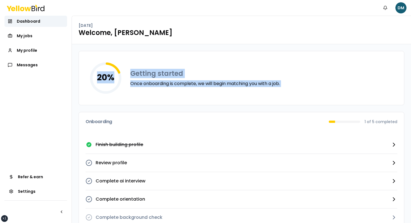
click at [79, 61] on div "20 % Getting started Once onboarding is complete, we will begin matching you wi…" at bounding box center [241, 78] width 325 height 54
drag, startPoint x: 79, startPoint y: 61, endPoint x: 288, endPoint y: 96, distance: 211.6
click at [285, 96] on div "20 % Getting started Once onboarding is complete, we will begin matching you wi…" at bounding box center [241, 78] width 325 height 54
click at [288, 96] on div "20 % Getting started Once onboarding is complete, we will begin matching you wi…" at bounding box center [241, 78] width 325 height 54
drag, startPoint x: 288, startPoint y: 96, endPoint x: 89, endPoint y: 69, distance: 200.5
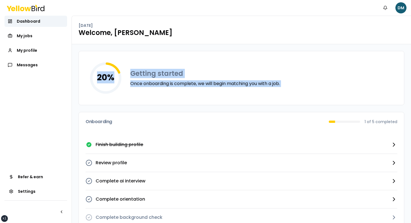
click at [89, 70] on div "20 % Getting started Once onboarding is complete, we will begin matching you wi…" at bounding box center [241, 78] width 325 height 54
click at [89, 69] on icon "20 %" at bounding box center [106, 78] width 40 height 40
drag, startPoint x: 89, startPoint y: 69, endPoint x: 297, endPoint y: 88, distance: 208.7
click at [294, 88] on div "20 % Getting started Once onboarding is complete, we will begin matching you wi…" at bounding box center [241, 78] width 325 height 54
click at [297, 88] on div "20 % Getting started Once onboarding is complete, we will begin matching you wi…" at bounding box center [241, 78] width 325 height 54
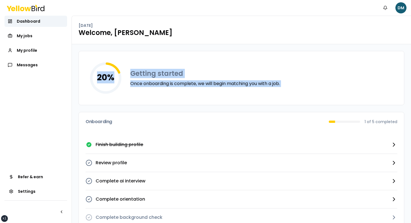
drag, startPoint x: 297, startPoint y: 88, endPoint x: 87, endPoint y: 78, distance: 210.3
click at [87, 79] on div "20 % Getting started Once onboarding is complete, we will begin matching you wi…" at bounding box center [241, 78] width 325 height 54
click at [87, 78] on icon "20 %" at bounding box center [106, 78] width 40 height 40
drag, startPoint x: 87, startPoint y: 78, endPoint x: 280, endPoint y: 86, distance: 193.4
click at [278, 86] on div "20 % Getting started Once onboarding is complete, we will begin matching you wi…" at bounding box center [241, 78] width 325 height 54
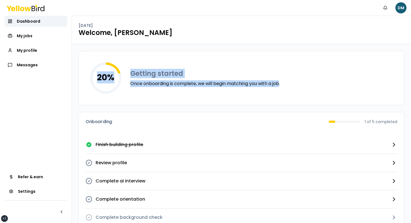
click at [280, 86] on p "Once onboarding is complete, we will begin matching you with a job." at bounding box center [205, 83] width 150 height 7
drag, startPoint x: 280, startPoint y: 86, endPoint x: 70, endPoint y: 57, distance: 212.2
click at [70, 57] on main "Dashboard My jobs My profile Messages Refer & earn Settings Tuesday, September …" at bounding box center [205, 119] width 411 height 207
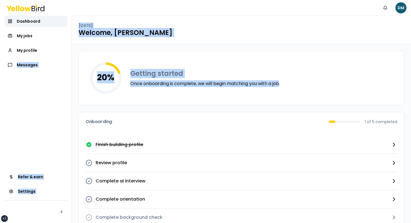
click at [70, 57] on nav "Dashboard My jobs My profile Messages Refer & earn Settings" at bounding box center [36, 119] width 72 height 207
drag, startPoint x: 70, startPoint y: 57, endPoint x: 253, endPoint y: 94, distance: 186.6
click at [250, 94] on main "Dashboard My jobs My profile Messages Refer & earn Settings Tuesday, September …" at bounding box center [205, 119] width 411 height 207
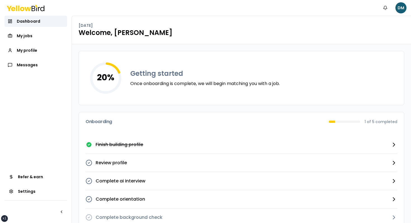
click at [302, 93] on div "20 % Getting started Once onboarding is complete, we will begin matching you wi…" at bounding box center [241, 78] width 325 height 54
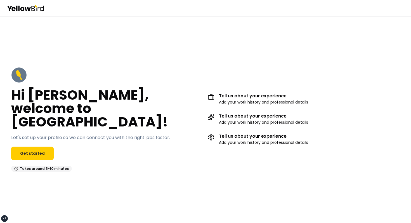
click at [239, 44] on div "Hi [PERSON_NAME], welcome to [GEOGRAPHIC_DATA]! Let's set up your profile so we…" at bounding box center [205, 119] width 411 height 207
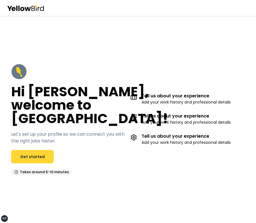
click at [47, 151] on link "Get started" at bounding box center [32, 156] width 43 height 13
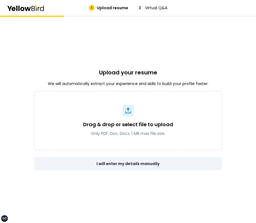
click at [124, 159] on button "I will enter my details manually" at bounding box center [128, 163] width 188 height 13
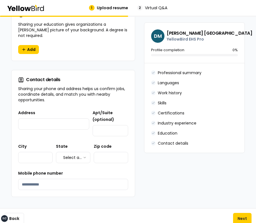
scroll to position [576, 0]
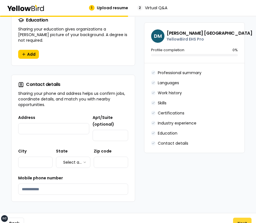
click at [239, 221] on button "Next" at bounding box center [242, 223] width 18 height 11
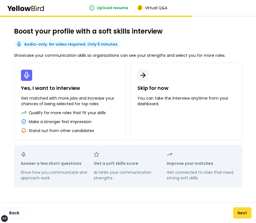
click at [239, 214] on button "Next" at bounding box center [242, 212] width 18 height 11
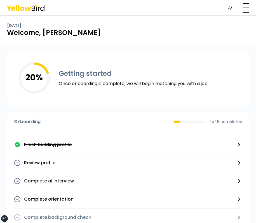
scroll to position [15, 0]
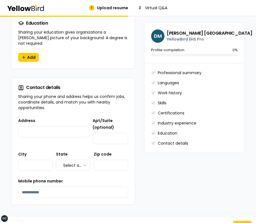
scroll to position [581, 0]
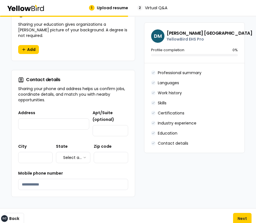
click at [242, 219] on div "Back Next" at bounding box center [128, 218] width 256 height 20
click at [243, 214] on button "Next" at bounding box center [242, 218] width 18 height 11
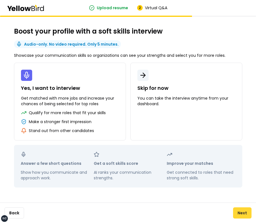
click at [243, 214] on button "Next" at bounding box center [242, 212] width 18 height 11
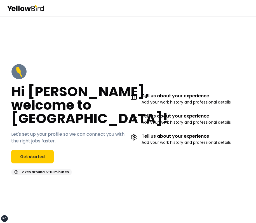
click at [34, 142] on p "Let's set up your profile so we can connect you with the right jobs faster." at bounding box center [68, 137] width 115 height 13
click at [34, 150] on link "Get started" at bounding box center [32, 156] width 43 height 13
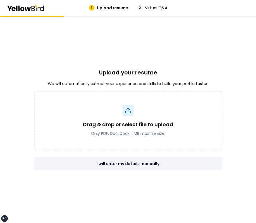
click at [140, 163] on button "I will enter my details manually" at bounding box center [128, 163] width 188 height 13
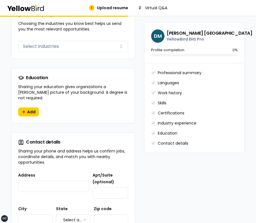
scroll to position [581, 0]
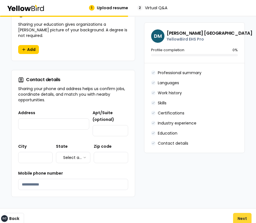
click at [242, 213] on button "Next" at bounding box center [242, 218] width 18 height 11
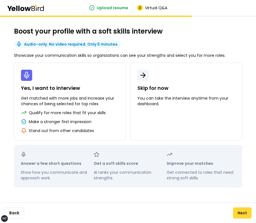
click at [242, 215] on button "Next" at bounding box center [242, 212] width 18 height 11
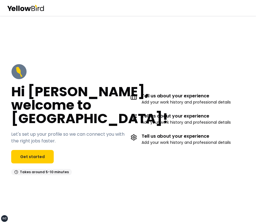
click at [115, 70] on div "Hi John, welcome to YellowBird! Let's set up your profile so we can connect you…" at bounding box center [68, 119] width 115 height 111
click at [130, 70] on div "Hi [PERSON_NAME], welcome to [GEOGRAPHIC_DATA]! Let's set up your profile so we…" at bounding box center [128, 120] width 256 height 134
click at [131, 73] on div "Tell us about your experience Add your work history and professional details Te…" at bounding box center [187, 119] width 115 height 111
click at [189, 67] on div "Tell us about your experience Add your work history and professional details Te…" at bounding box center [187, 119] width 115 height 111
click at [43, 154] on link "Get started" at bounding box center [32, 156] width 43 height 13
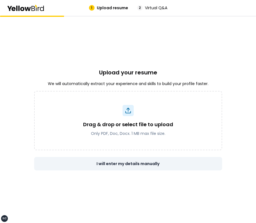
click at [133, 168] on button "I will enter my details manually" at bounding box center [128, 163] width 188 height 13
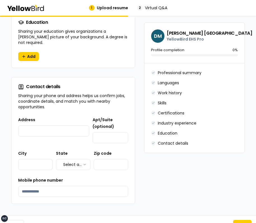
scroll to position [581, 0]
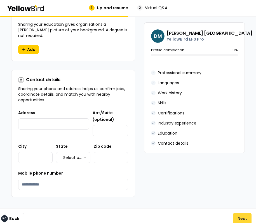
click at [240, 213] on button "Next" at bounding box center [242, 218] width 18 height 11
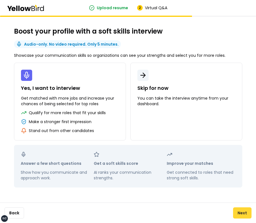
click at [243, 209] on button "Next" at bounding box center [242, 212] width 18 height 11
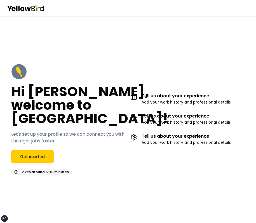
click at [158, 33] on div "Hi John, welcome to YellowBird! Let's set up your profile so we can connect you…" at bounding box center [128, 119] width 256 height 207
click at [45, 151] on link "Get started" at bounding box center [32, 156] width 43 height 13
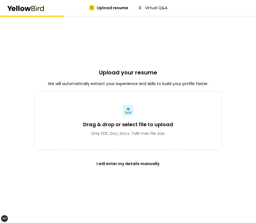
click at [136, 152] on div "Drag & drop or select file to upload Only PDF, Doc, Docx. 1 MB max file size. I…" at bounding box center [128, 130] width 188 height 79
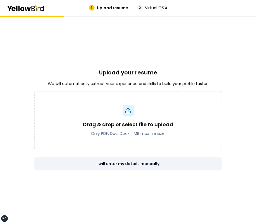
click at [136, 158] on button "I will enter my details manually" at bounding box center [128, 163] width 188 height 13
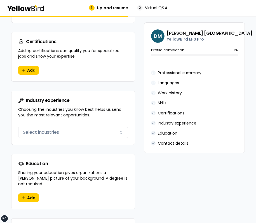
scroll to position [581, 0]
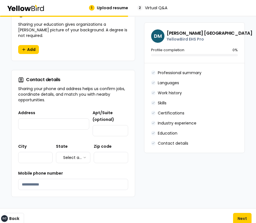
click at [235, 208] on div "Back Next" at bounding box center [128, 218] width 256 height 20
click at [239, 213] on button "Next" at bounding box center [242, 218] width 18 height 11
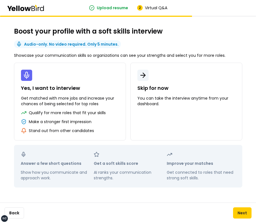
click at [239, 211] on button "Next" at bounding box center [242, 212] width 18 height 11
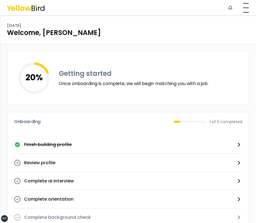
click at [128, 21] on div "Tuesday, September 9 Welcome, David" at bounding box center [128, 30] width 256 height 28
click at [241, 10] on button "button" at bounding box center [245, 7] width 11 height 11
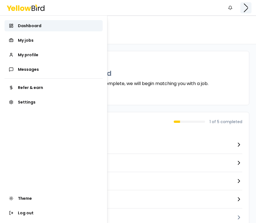
click at [241, 10] on html "xs sm md lg xl 2xl Notifications DM Dashboard My jobs My profile Messages Refer…" at bounding box center [128, 111] width 256 height 223
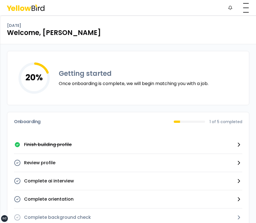
click at [62, 142] on p "Finish building profile" at bounding box center [48, 144] width 48 height 7
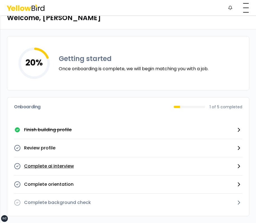
click at [72, 163] on p "Complete ai interview" at bounding box center [49, 166] width 50 height 7
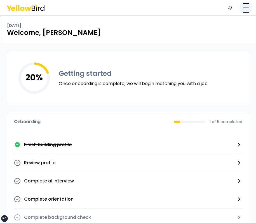
click at [246, 11] on button "button" at bounding box center [245, 7] width 11 height 11
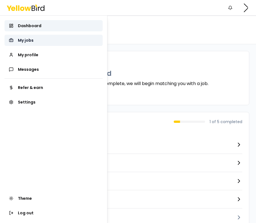
click at [52, 43] on link "My jobs" at bounding box center [53, 40] width 98 height 11
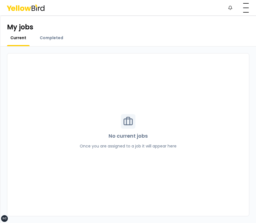
click at [57, 44] on div "Completed" at bounding box center [51, 40] width 30 height 11
click at [55, 42] on div "Completed" at bounding box center [51, 40] width 30 height 11
click at [52, 39] on span "Completed" at bounding box center [51, 38] width 23 height 6
click at [30, 37] on div "Current Completed" at bounding box center [37, 40] width 60 height 11
click at [25, 37] on span "Current" at bounding box center [18, 38] width 16 height 6
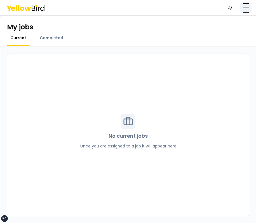
click at [243, 9] on button "button" at bounding box center [245, 7] width 11 height 11
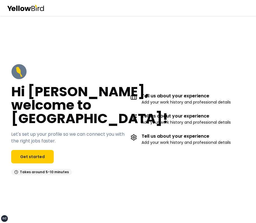
click at [57, 151] on div "Hi [PERSON_NAME], welcome to [GEOGRAPHIC_DATA]! Let's set up your profile so we…" at bounding box center [68, 119] width 115 height 111
click at [41, 151] on link "Get started" at bounding box center [32, 156] width 43 height 13
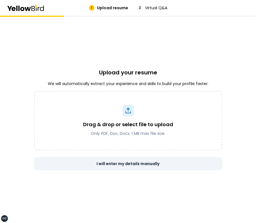
click at [154, 157] on button "I will enter my details manually" at bounding box center [128, 163] width 188 height 13
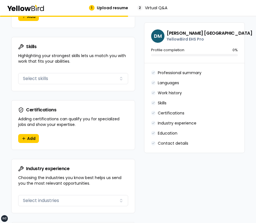
scroll to position [581, 0]
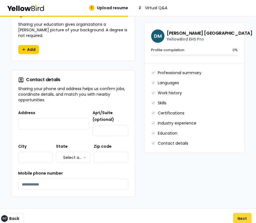
click at [240, 213] on button "Next" at bounding box center [242, 218] width 18 height 11
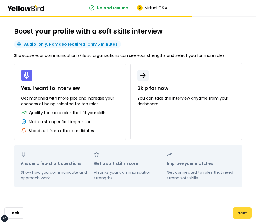
click at [240, 210] on button "Next" at bounding box center [242, 212] width 18 height 11
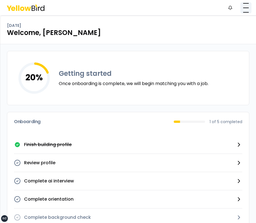
click at [243, 8] on span "button" at bounding box center [246, 8] width 6 height 1
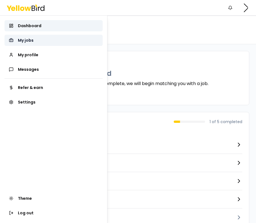
click at [52, 40] on link "My jobs" at bounding box center [53, 40] width 98 height 11
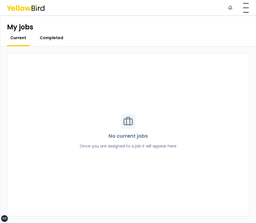
click at [57, 40] on span "Completed" at bounding box center [51, 38] width 23 height 6
click at [22, 39] on span "Current" at bounding box center [18, 38] width 16 height 6
click at [255, 8] on div "Notifications DM" at bounding box center [128, 7] width 256 height 15
click at [245, 8] on button "button" at bounding box center [245, 7] width 11 height 11
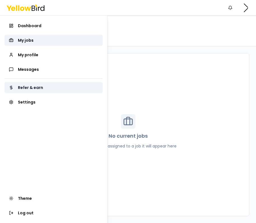
click at [43, 86] on link "Refer & earn" at bounding box center [53, 87] width 98 height 11
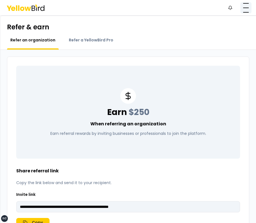
click at [246, 8] on button "button" at bounding box center [245, 7] width 11 height 11
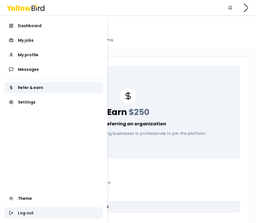
click at [32, 209] on button "Log out" at bounding box center [53, 212] width 98 height 11
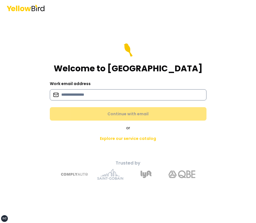
click at [107, 91] on input at bounding box center [128, 94] width 157 height 11
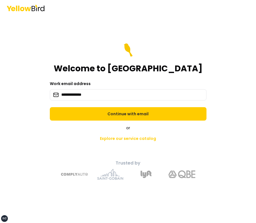
type input "**********"
click at [31, 103] on div "**********" at bounding box center [128, 120] width 206 height 130
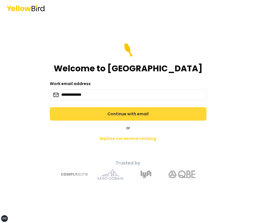
click at [98, 112] on button "Continue with email" at bounding box center [128, 113] width 157 height 13
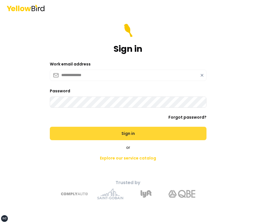
click at [50, 127] on button "Sign in" at bounding box center [128, 133] width 157 height 13
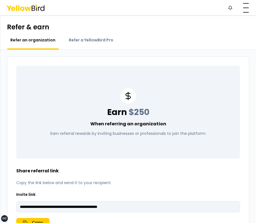
click at [83, 46] on div "Refer a YellowBird Pro" at bounding box center [90, 43] width 51 height 12
click at [246, 13] on div "Notifications YG" at bounding box center [128, 7] width 256 height 15
click at [247, 11] on button "button" at bounding box center [245, 7] width 11 height 11
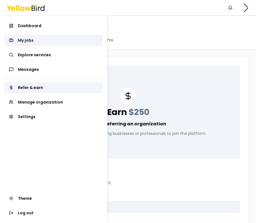
click at [37, 37] on link "My jobs" at bounding box center [53, 40] width 98 height 11
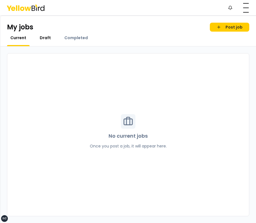
click at [46, 38] on span "Draft" at bounding box center [45, 38] width 11 height 6
click at [68, 38] on span "Completed" at bounding box center [75, 38] width 23 height 6
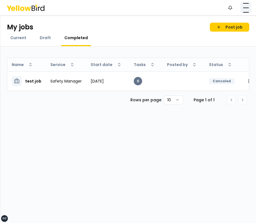
click at [247, 8] on button "button" at bounding box center [245, 7] width 11 height 11
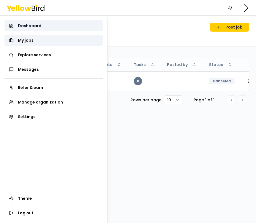
click at [25, 25] on span "Dashboard" at bounding box center [29, 26] width 23 height 6
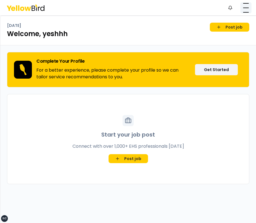
click at [247, 8] on button "button" at bounding box center [245, 7] width 11 height 11
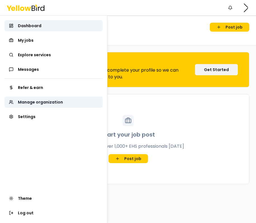
click at [40, 99] on link "Manage organization" at bounding box center [53, 101] width 98 height 11
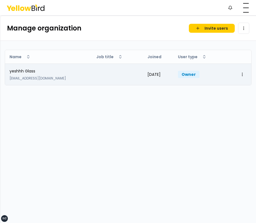
click at [190, 73] on div "Owner" at bounding box center [189, 74] width 22 height 7
click at [157, 74] on div "Fri Oct 25 2019" at bounding box center [158, 75] width 22 height 6
click at [143, 84] on td "Fri Oct 25 2019" at bounding box center [158, 74] width 30 height 22
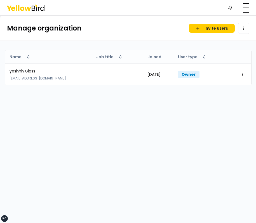
click at [81, 91] on div "View Name Job title Joined User type yeshhh Glass elmo@glass.com Fri Oct 25 201…" at bounding box center [128, 131] width 247 height 173
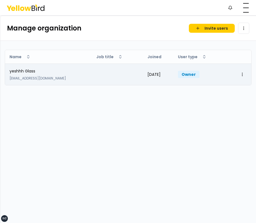
click at [96, 79] on td at bounding box center [117, 74] width 51 height 22
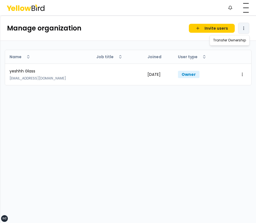
click at [244, 28] on html "xs sm md lg xl 2xl Notifications YG Dashboard My jobs Explore services Messages…" at bounding box center [128, 111] width 256 height 223
click at [248, 13] on html "xs sm md lg xl 2xl Notifications YG Dashboard My jobs Explore services Messages…" at bounding box center [128, 111] width 256 height 223
click at [246, 5] on button "button" at bounding box center [245, 7] width 11 height 11
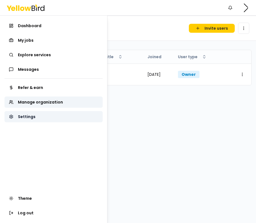
click at [41, 117] on link "Settings" at bounding box center [53, 116] width 98 height 11
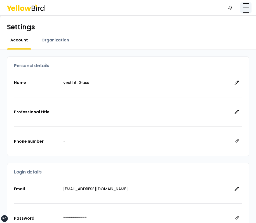
click at [244, 12] on span "button" at bounding box center [246, 12] width 6 height 1
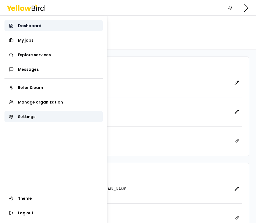
click at [57, 25] on link "Dashboard" at bounding box center [53, 25] width 98 height 11
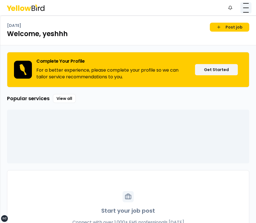
click at [249, 10] on button "button" at bounding box center [245, 7] width 11 height 11
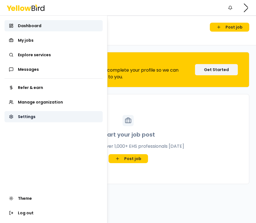
click at [40, 114] on link "Settings" at bounding box center [53, 116] width 98 height 11
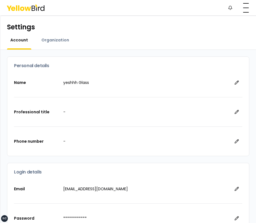
click at [148, 36] on div "Settings Account Organization" at bounding box center [128, 33] width 256 height 34
click at [246, 12] on span "button" at bounding box center [246, 12] width 6 height 1
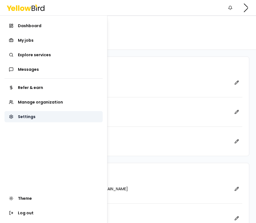
click at [32, 113] on link "Settings" at bounding box center [53, 116] width 98 height 11
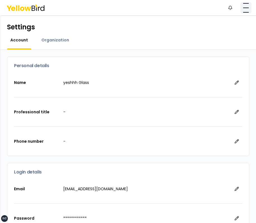
click at [241, 10] on button "button" at bounding box center [245, 7] width 11 height 11
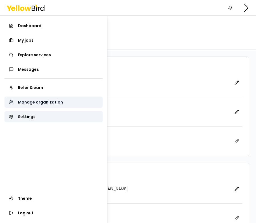
click at [46, 103] on span "Manage organization" at bounding box center [40, 102] width 45 height 6
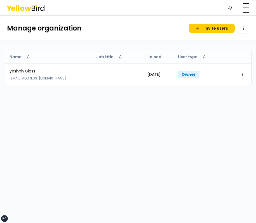
click at [243, 14] on div "Notifications YG" at bounding box center [128, 7] width 256 height 15
click at [244, 12] on span "button" at bounding box center [246, 12] width 6 height 1
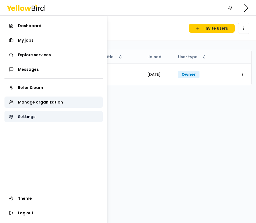
click at [46, 113] on link "Settings" at bounding box center [53, 116] width 98 height 11
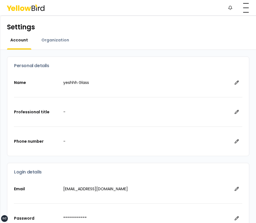
click at [192, 74] on div "Name yeshhh Glass" at bounding box center [128, 82] width 228 height 29
click at [216, 81] on p "yeshhh Glass" at bounding box center [144, 83] width 163 height 6
click at [244, 5] on button "button" at bounding box center [245, 7] width 11 height 11
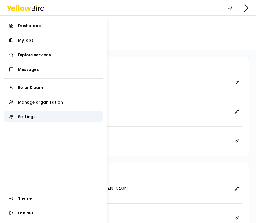
click at [189, 14] on html "**********" at bounding box center [128, 111] width 256 height 223
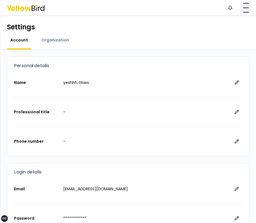
click at [242, 12] on button "button" at bounding box center [245, 7] width 11 height 11
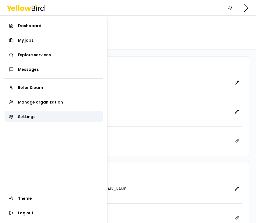
click at [181, 15] on html "**********" at bounding box center [128, 111] width 256 height 223
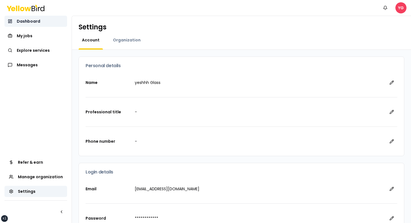
click at [48, 24] on link "Dashboard" at bounding box center [35, 21] width 63 height 11
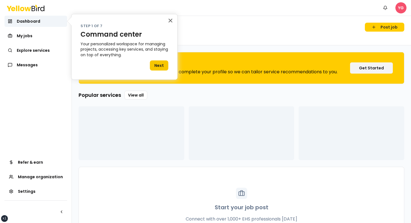
click at [402, 8] on html "xs sm md lg xl 2xl Notifications YG Dashboard My jobs Explore services Messages…" at bounding box center [205, 111] width 411 height 223
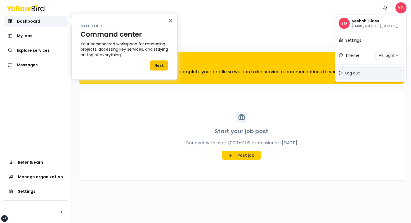
click at [344, 74] on div "Log out" at bounding box center [370, 73] width 69 height 15
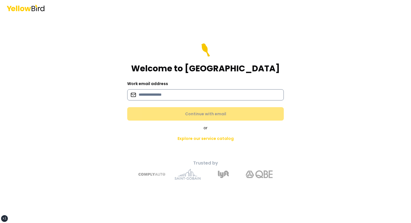
click at [194, 92] on input at bounding box center [205, 94] width 157 height 11
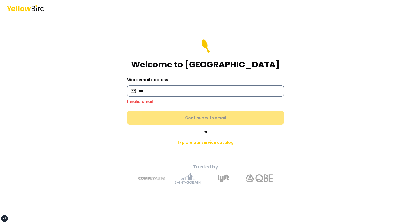
type input "**********"
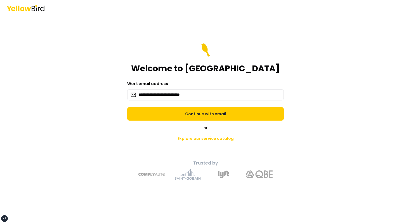
drag, startPoint x: 152, startPoint y: 132, endPoint x: 161, endPoint y: 122, distance: 13.6
click at [152, 132] on div "or Explore our service catalog" at bounding box center [205, 134] width 197 height 19
click at [162, 121] on div "**********" at bounding box center [206, 120] width 206 height 130
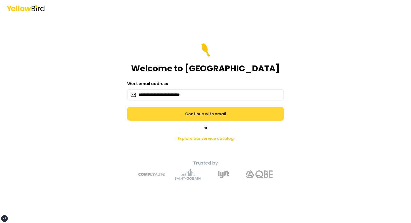
click at [170, 114] on button "Continue with email" at bounding box center [205, 113] width 157 height 13
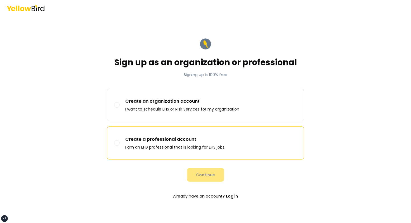
click at [171, 138] on p "Create a professional account" at bounding box center [175, 139] width 100 height 7
click at [120, 140] on button "Create a professional account I am an EHS professional that is looking for EHS …" at bounding box center [117, 143] width 6 height 6
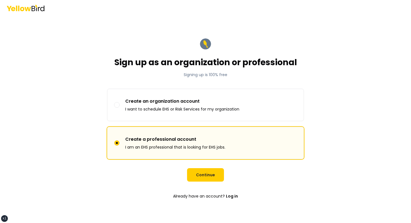
click at [204, 166] on form "Sign up as an organization or professional Signing up is 100% free Sign up as C…" at bounding box center [206, 119] width 206 height 173
click at [204, 173] on button "Continue" at bounding box center [205, 174] width 37 height 13
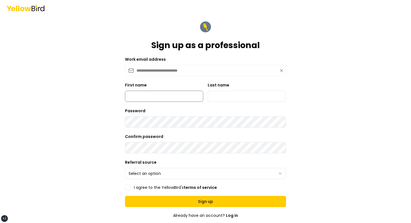
click at [169, 97] on input "First name" at bounding box center [164, 96] width 78 height 11
type input "*****"
type input "******"
click at [159, 168] on html "**********" at bounding box center [205, 111] width 411 height 223
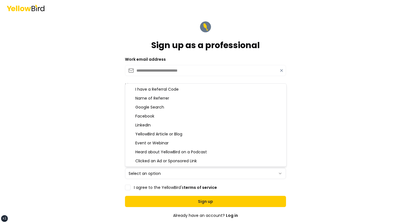
select select "**********"
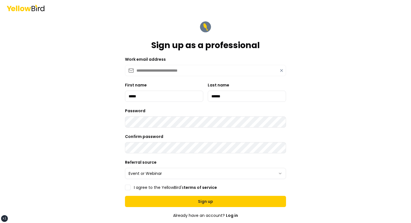
click at [155, 185] on label "I agree to the YellowBird's terms of service" at bounding box center [175, 187] width 83 height 4
click at [131, 185] on button "I agree to the YellowBird's terms of service" at bounding box center [128, 188] width 6 height 6
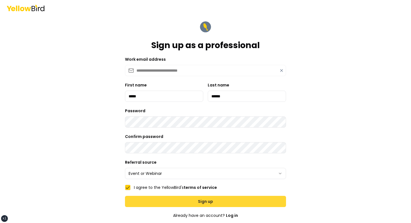
click at [178, 196] on button "Sign up" at bounding box center [205, 201] width 161 height 11
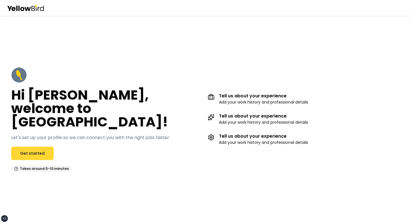
click at [47, 148] on link "Get started" at bounding box center [32, 153] width 43 height 13
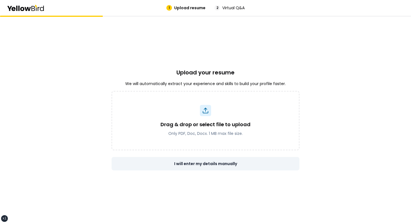
click at [280, 163] on button "I will enter my details manually" at bounding box center [206, 163] width 188 height 13
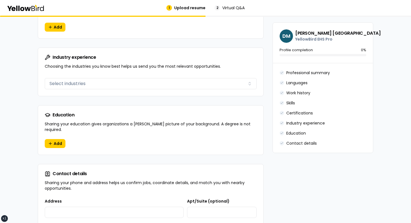
scroll to position [530, 0]
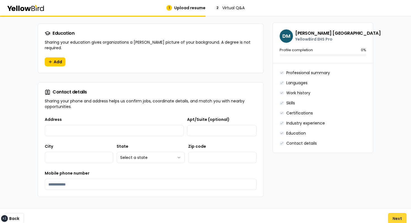
click at [390, 213] on button "Next" at bounding box center [397, 218] width 18 height 11
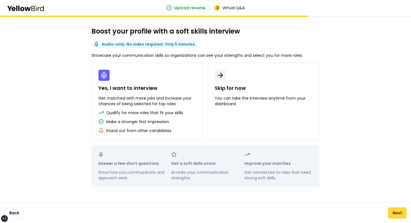
click at [405, 211] on button "Next" at bounding box center [397, 212] width 18 height 11
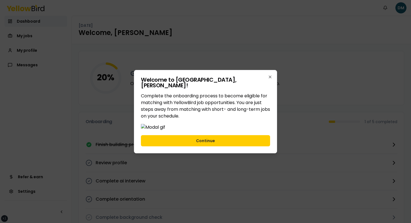
click at [206, 153] on div "Welcome to [PERSON_NAME] ! Complete the onboarding process to become eligible f…" at bounding box center [205, 111] width 143 height 83
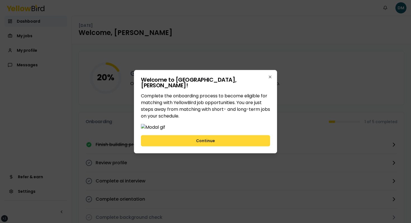
click at [205, 146] on button "Continue" at bounding box center [205, 140] width 129 height 11
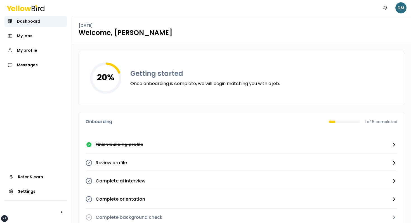
click at [396, 10] on html "xs sm md lg xl 2xl Notifications DM Dashboard My jobs My profile Messages Refer…" at bounding box center [205, 111] width 411 height 223
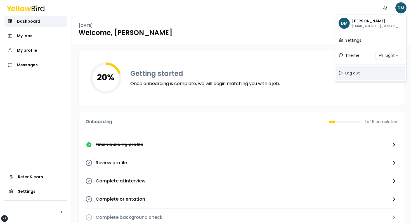
click at [350, 69] on div "Log out" at bounding box center [370, 73] width 69 height 15
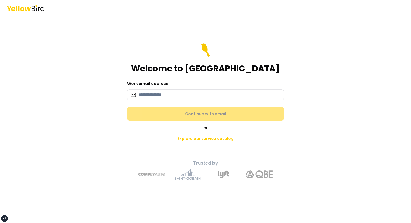
click at [223, 78] on form "Welcome to YellowBird Work email address Continue with email" at bounding box center [205, 81] width 157 height 77
click at [202, 87] on div "Work email address" at bounding box center [205, 90] width 157 height 20
click at [188, 93] on input at bounding box center [205, 94] width 157 height 11
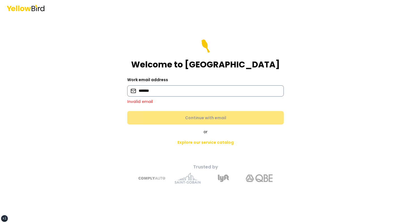
type input "**********"
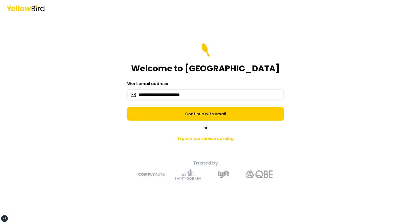
click at [177, 124] on div "**********" at bounding box center [206, 120] width 206 height 130
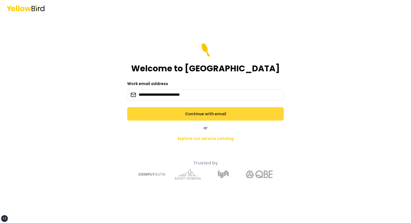
click at [185, 116] on button "Continue with email" at bounding box center [205, 113] width 157 height 13
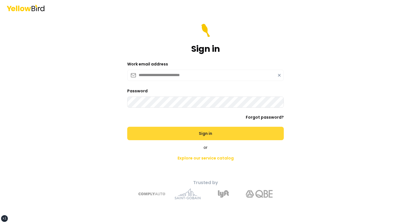
click at [127, 127] on button "Sign in" at bounding box center [205, 133] width 157 height 13
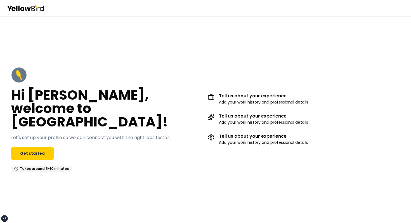
click at [162, 112] on h2 "Hi [PERSON_NAME], welcome to [GEOGRAPHIC_DATA]!" at bounding box center [107, 108] width 192 height 40
click at [25, 148] on link "Get started" at bounding box center [32, 153] width 43 height 13
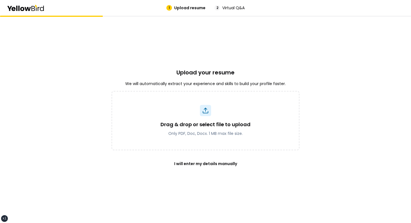
click at [346, 106] on div "Upload your resume We will automatically extract your experience and skills to …" at bounding box center [205, 119] width 411 height 207
click at [338, 127] on div "Upload your resume We will automatically extract your experience and skills to …" at bounding box center [205, 119] width 411 height 207
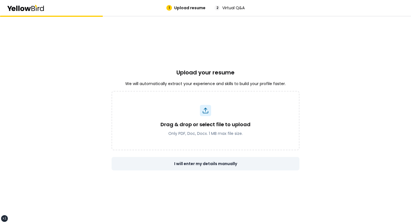
click at [254, 166] on button "I will enter my details manually" at bounding box center [206, 163] width 188 height 13
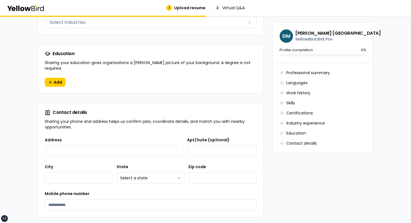
scroll to position [530, 0]
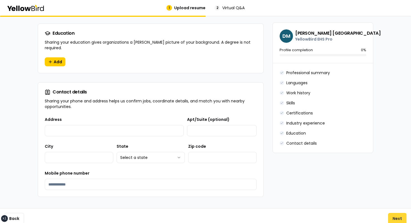
click at [401, 216] on button "Next" at bounding box center [397, 218] width 18 height 11
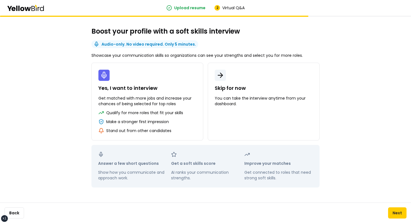
click at [355, 97] on div "Boost your profile with a soft skills interview Audio-only. No video required. …" at bounding box center [205, 119] width 411 height 207
click at [308, 102] on p "You can take the interview anytime from your dashboard." at bounding box center [264, 100] width 98 height 11
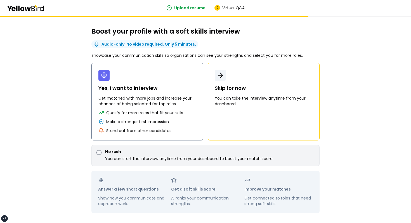
click at [200, 117] on button "Yes, I want to interview Get matched with more jobs and increase your chances o…" at bounding box center [147, 102] width 112 height 78
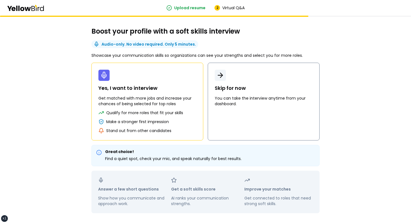
scroll to position [22, 0]
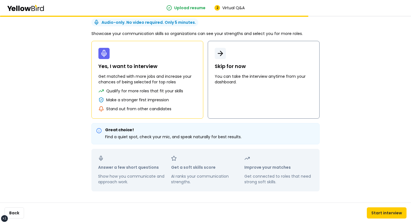
click at [253, 104] on button "Skip for now You can take the interview anytime from your dashboard." at bounding box center [264, 80] width 112 height 78
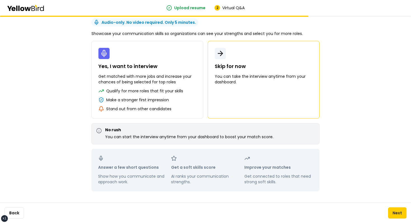
scroll to position [0, 0]
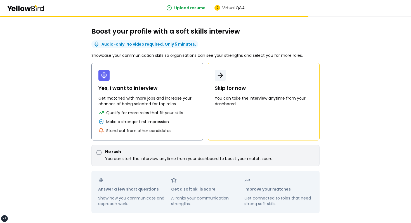
click at [175, 111] on p "Qualify for more roles that fit your skills" at bounding box center [144, 113] width 77 height 6
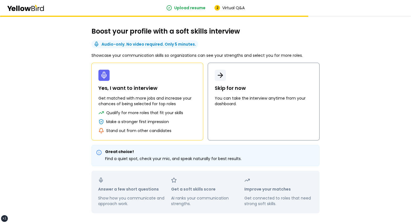
scroll to position [22, 0]
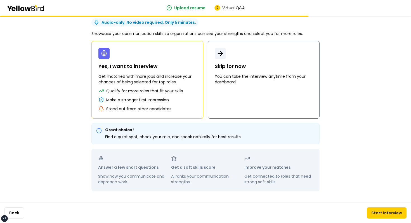
click at [261, 105] on button "Skip for now You can take the interview anytime from your dashboard." at bounding box center [264, 80] width 112 height 78
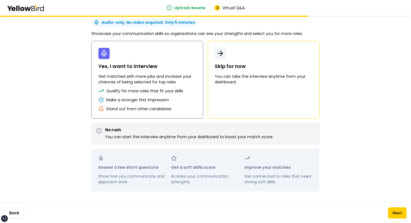
click at [177, 71] on button "Yes, I want to interview Get matched with more jobs and increase your chances o…" at bounding box center [147, 80] width 112 height 78
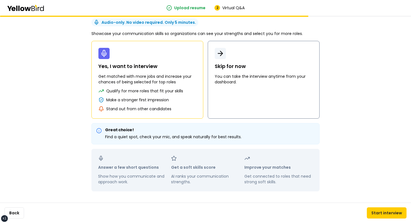
click at [245, 77] on p "You can take the interview anytime from your dashboard." at bounding box center [264, 79] width 98 height 11
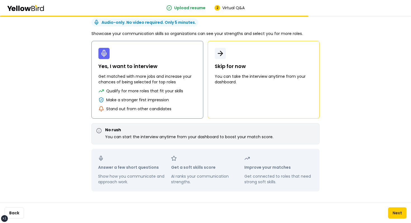
click at [169, 83] on p "Get matched with more jobs and increase your chances of being selected for top …" at bounding box center [147, 79] width 98 height 11
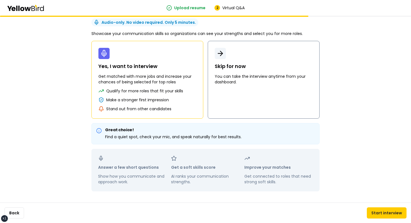
click at [254, 87] on button "Skip for now You can take the interview anytime from your dashboard." at bounding box center [264, 80] width 112 height 78
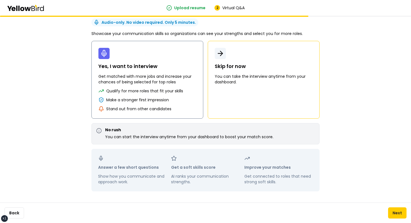
click at [179, 91] on p "Qualify for more roles that fit your skills" at bounding box center [144, 91] width 77 height 6
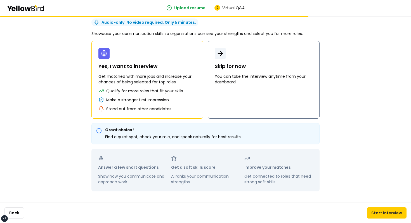
click at [250, 93] on button "Skip for now You can take the interview anytime from your dashboard." at bounding box center [264, 80] width 112 height 78
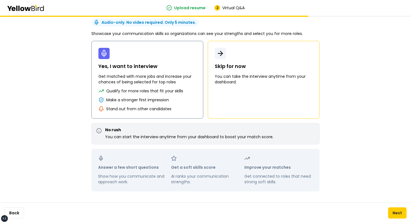
click at [196, 98] on button "Yes, I want to interview Get matched with more jobs and increase your chances o…" at bounding box center [147, 80] width 112 height 78
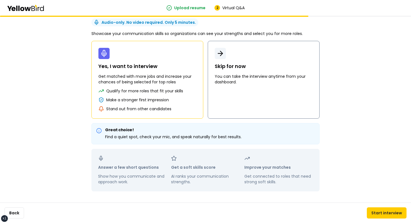
click at [229, 95] on button "Skip for now You can take the interview anytime from your dashboard." at bounding box center [264, 80] width 112 height 78
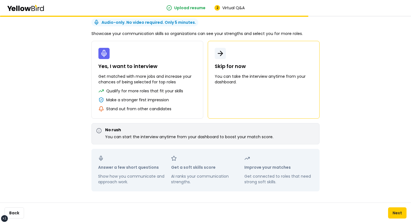
click at [368, 69] on div "Boost your profile with a soft skills interview Audio-only. No video required. …" at bounding box center [205, 108] width 411 height 229
click at [174, 103] on button "Yes, I want to interview Get matched with more jobs and increase your chances o…" at bounding box center [147, 80] width 112 height 78
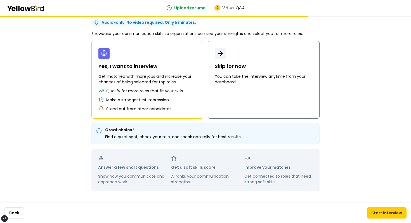
click at [227, 98] on button "Skip for now You can take the interview anytime from your dashboard." at bounding box center [264, 80] width 112 height 78
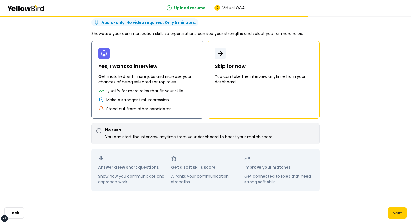
click at [166, 101] on p "Make a stronger first impression" at bounding box center [137, 100] width 63 height 6
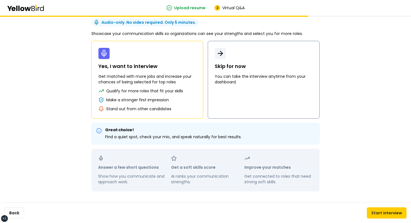
click button "Skip for now You can take the interview anytime from your dashboard."
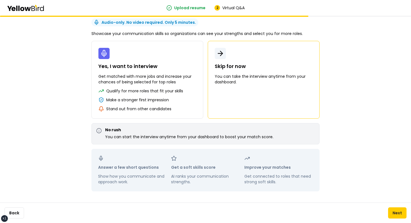
click button "Skip for now You can take the interview anytime from your dashboard."
click div "Make a stronger first impression"
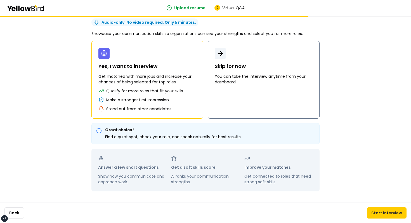
click button "Skip for now You can take the interview anytime from your dashboard."
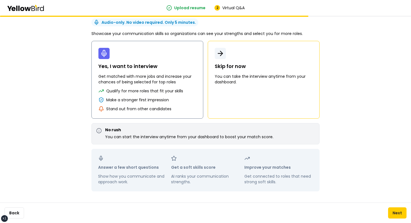
click button "Yes, I want to interview Get matched with more jobs and increase your chances o…"
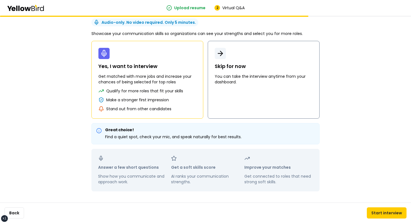
scroll to position [0, 0]
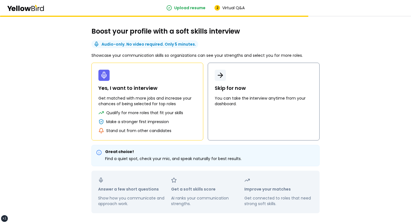
click p "Skip for now"
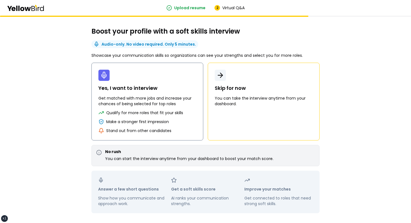
click button "Yes, I want to interview Get matched with more jobs and increase your chances o…"
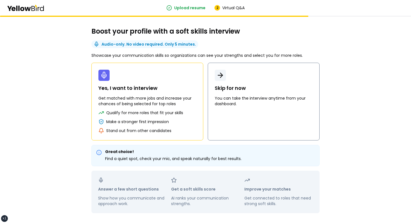
click p "You can take the interview anytime from your dashboard."
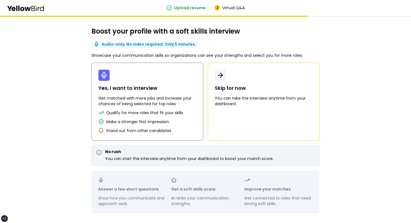
click button "Yes, I want to interview Get matched with more jobs and increase your chances o…"
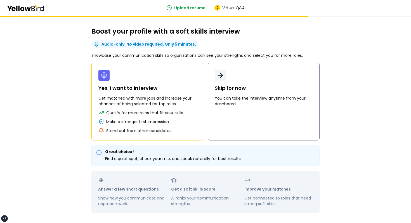
click button "Skip for now You can take the interview anytime from your dashboard."
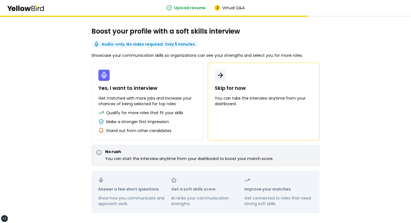
scroll to position [22, 0]
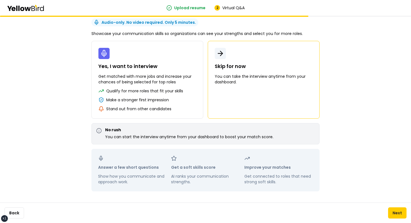
click div "Boost your profile with a soft skills interview Audio-only. No video required. …"
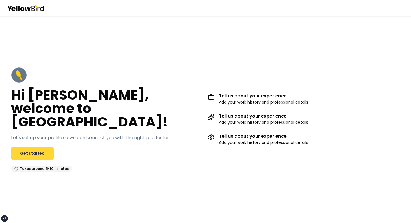
click at [41, 147] on link "Get started" at bounding box center [32, 153] width 43 height 13
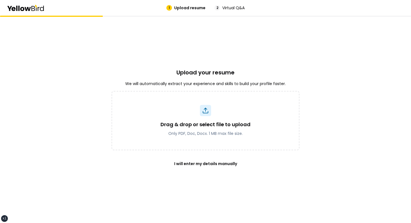
click at [197, 170] on div "Upload your resume We will automatically extract your experience and skills to …" at bounding box center [206, 119] width 188 height 207
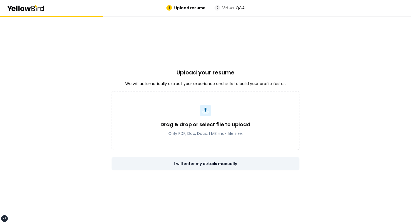
click at [208, 166] on button "I will enter my details manually" at bounding box center [206, 163] width 188 height 13
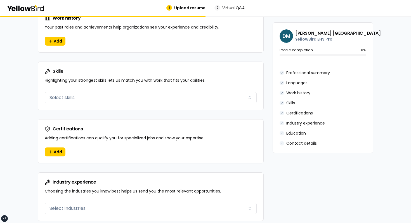
scroll to position [530, 0]
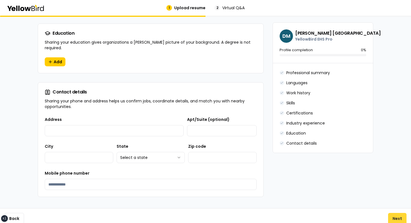
click at [395, 213] on button "Next" at bounding box center [397, 218] width 18 height 11
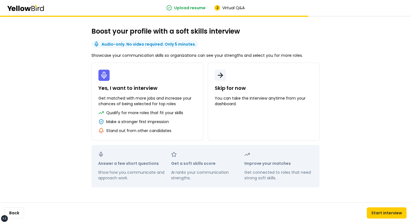
click at [89, 41] on div "Boost your profile with a soft skills interview Audio-only. No video required. …" at bounding box center [205, 109] width 251 height 187
click at [105, 67] on button "Yes, I want to interview Get matched with more jobs and increase your chances o…" at bounding box center [147, 102] width 112 height 78
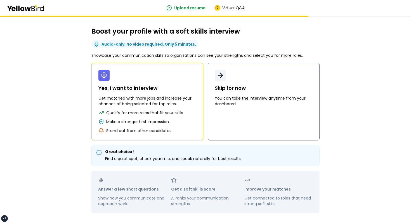
click at [240, 76] on button "Skip for now You can take the interview anytime from your dashboard." at bounding box center [264, 102] width 112 height 78
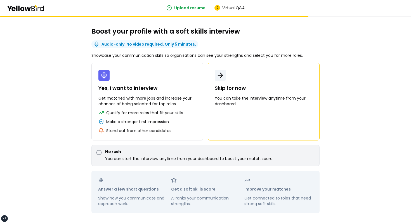
click at [270, 48] on div "Boost your profile with a soft skills interview Audio-only. No video required. …" at bounding box center [205, 120] width 251 height 209
click at [205, 79] on div "Yes, I want to interview Get matched with more jobs and increase your chances o…" at bounding box center [205, 102] width 228 height 78
click at [193, 86] on p "Yes, I want to interview" at bounding box center [147, 88] width 98 height 8
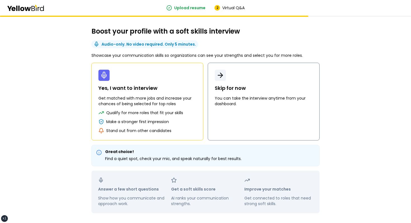
click at [215, 86] on p "Skip for now" at bounding box center [264, 88] width 98 height 8
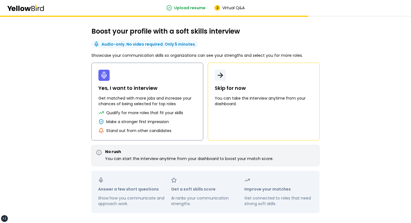
click at [181, 89] on p "Yes, I want to interview" at bounding box center [147, 88] width 98 height 8
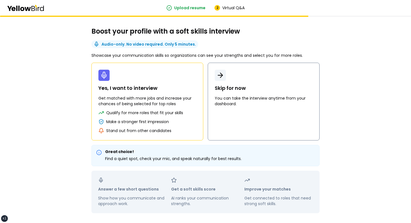
click at [259, 92] on p "Skip for now" at bounding box center [264, 88] width 98 height 8
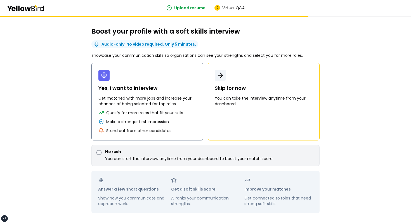
click at [187, 128] on button "Yes, I want to interview Get matched with more jobs and increase your chances o…" at bounding box center [147, 102] width 112 height 78
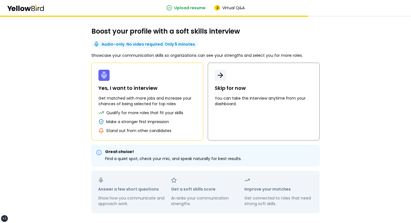
click at [234, 121] on button "Skip for now You can take the interview anytime from your dashboard." at bounding box center [264, 102] width 112 height 78
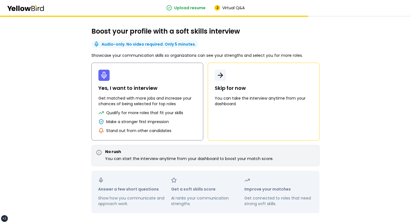
click at [194, 121] on div "Make a stronger first impression" at bounding box center [147, 122] width 98 height 6
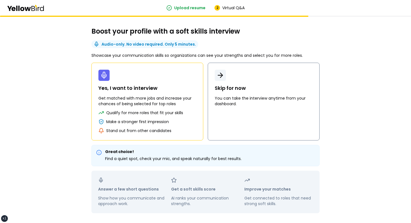
click at [245, 118] on button "Skip for now You can take the interview anytime from your dashboard." at bounding box center [264, 102] width 112 height 78
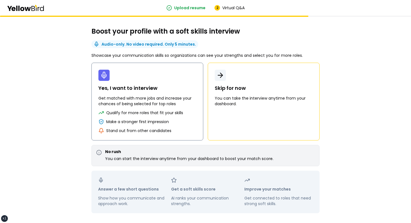
click at [164, 123] on p "Make a stronger first impression" at bounding box center [137, 122] width 63 height 6
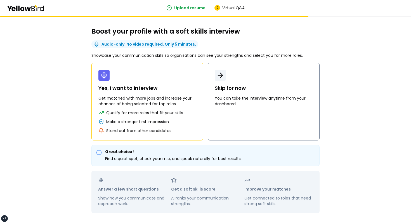
click at [225, 103] on p "You can take the interview anytime from your dashboard." at bounding box center [264, 100] width 98 height 11
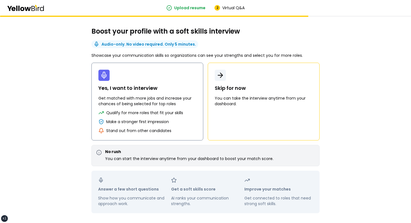
click at [174, 98] on p "Get matched with more jobs and increase your chances of being selected for top …" at bounding box center [147, 100] width 98 height 11
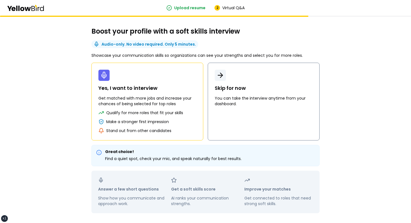
click at [260, 92] on p "Skip for now" at bounding box center [264, 88] width 98 height 8
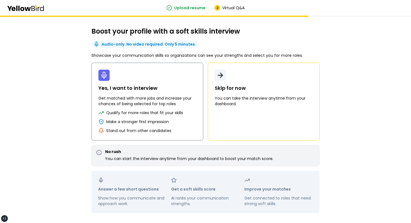
click at [177, 103] on p "Get matched with more jobs and increase your chances of being selected for top …" at bounding box center [147, 100] width 98 height 11
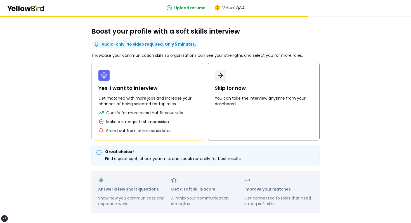
click at [245, 84] on p "Skip for now" at bounding box center [264, 88] width 98 height 8
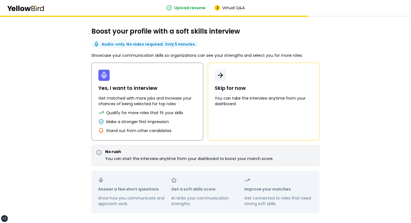
click at [179, 87] on p "Yes, I want to interview" at bounding box center [147, 88] width 98 height 8
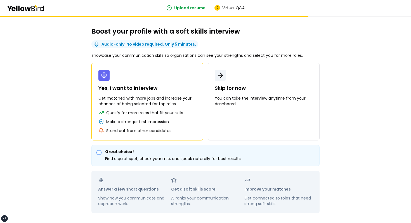
scroll to position [22, 0]
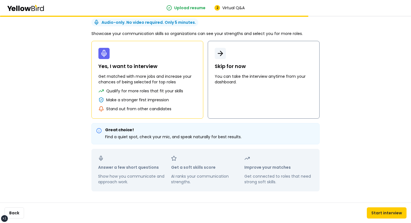
click at [240, 86] on button "Skip for now You can take the interview anytime from your dashboard." at bounding box center [264, 80] width 112 height 78
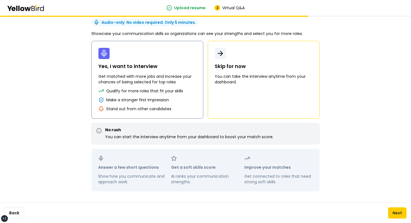
click at [178, 89] on p "Qualify for more roles that fit your skills" at bounding box center [144, 91] width 77 height 6
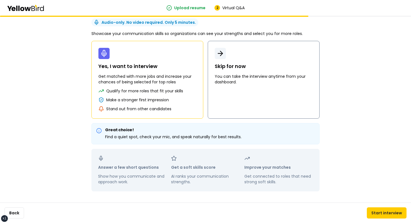
click at [226, 91] on button "Skip for now You can take the interview anytime from your dashboard." at bounding box center [264, 80] width 112 height 78
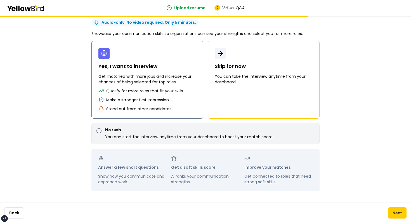
click at [174, 102] on div "Make a stronger first impression" at bounding box center [147, 100] width 98 height 6
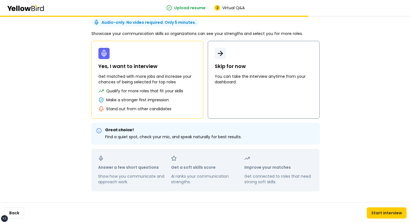
click at [233, 95] on button "Skip for now You can take the interview anytime from your dashboard." at bounding box center [264, 80] width 112 height 78
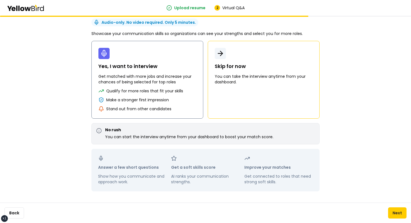
click at [176, 98] on div "Make a stronger first impression" at bounding box center [147, 100] width 98 height 6
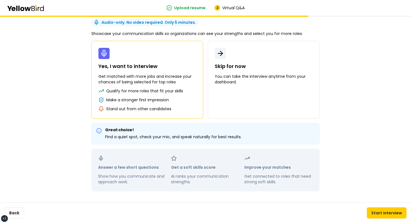
scroll to position [0, 0]
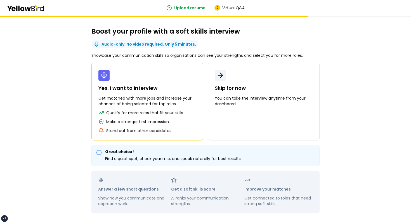
click at [170, 105] on p "Get matched with more jobs and increase your chances of being selected for top …" at bounding box center [147, 100] width 98 height 11
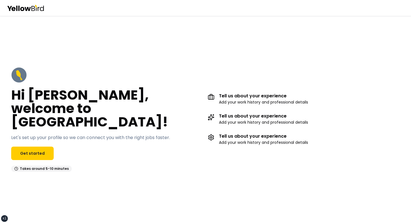
click at [93, 106] on h2 "Hi [PERSON_NAME], welcome to [GEOGRAPHIC_DATA]!" at bounding box center [107, 108] width 192 height 40
click at [49, 151] on link "Get started" at bounding box center [32, 153] width 43 height 13
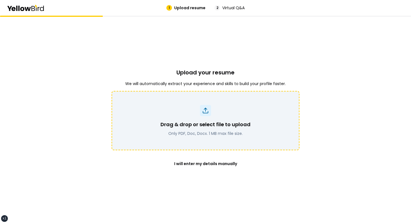
click at [172, 119] on div "Drag & drop or select file to upload Only PDF, Doc, Docx. 1 MB max file size." at bounding box center [205, 120] width 173 height 31
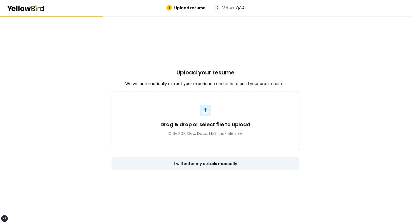
click at [220, 162] on button "I will enter my details manually" at bounding box center [206, 163] width 188 height 13
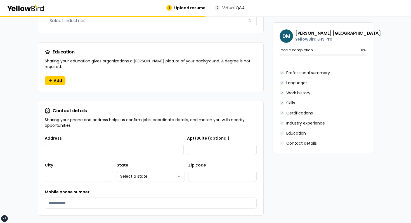
scroll to position [530, 0]
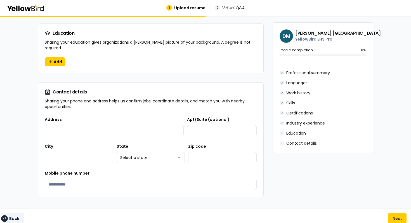
click at [15, 213] on button "Back" at bounding box center [14, 218] width 20 height 11
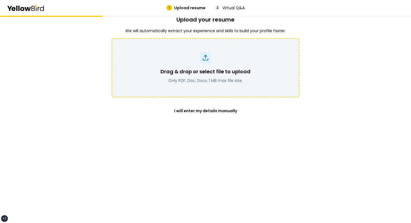
click at [209, 74] on p "Drag & drop or select file to upload" at bounding box center [206, 72] width 90 height 8
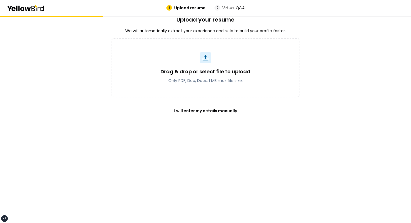
click at [213, 120] on div "1 Upload resume 2 Virtual Q&A Upload your resume We will automatically extract …" at bounding box center [205, 111] width 411 height 223
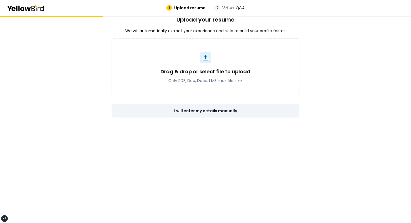
click at [216, 112] on button "I will enter my details manually" at bounding box center [206, 110] width 188 height 13
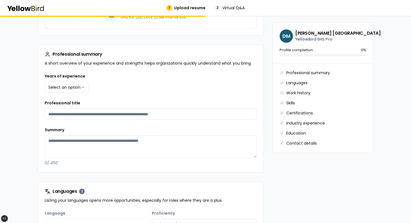
scroll to position [51, 0]
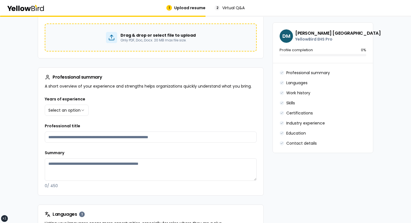
click at [192, 39] on p "Only PDF, Doc, Docx. 20 MB max file size." at bounding box center [158, 40] width 75 height 4
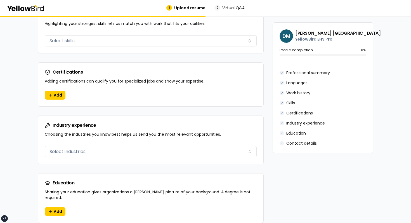
scroll to position [530, 0]
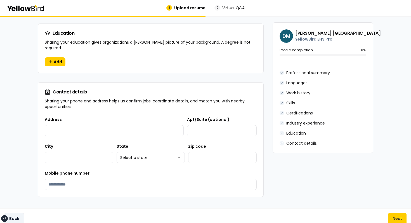
click at [12, 216] on button "Back" at bounding box center [14, 218] width 20 height 11
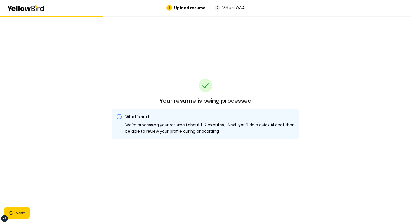
click at [133, 154] on div "Your resume is being processed What’s next We’re processing your resume (about …" at bounding box center [206, 109] width 188 height 187
click at [114, 165] on div "Your resume is being processed What’s next We’re processing your resume (about …" at bounding box center [206, 109] width 188 height 187
click at [25, 210] on button "Next" at bounding box center [16, 212] width 25 height 11
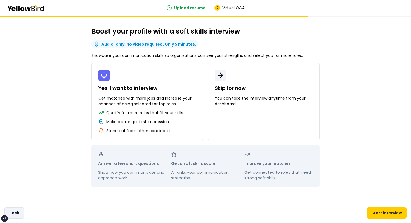
click at [18, 212] on button "Back" at bounding box center [14, 212] width 20 height 11
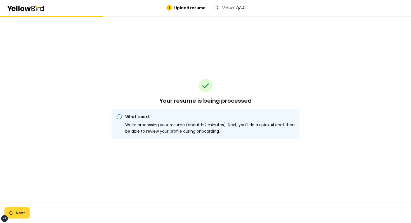
click at [20, 209] on button "Next" at bounding box center [16, 212] width 25 height 11
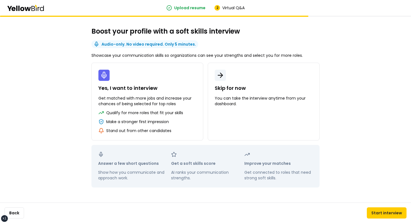
click at [29, 206] on div "Back Start interview" at bounding box center [205, 212] width 411 height 20
click at [22, 210] on button "Back" at bounding box center [14, 212] width 20 height 11
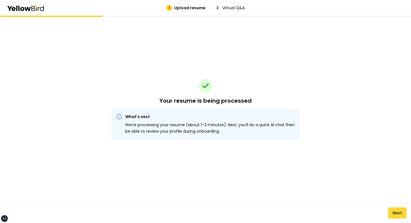
click at [395, 213] on button "Next" at bounding box center [397, 212] width 18 height 11
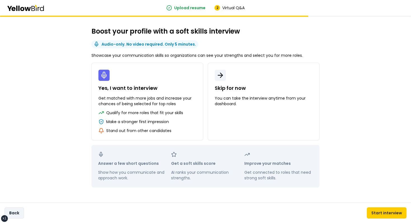
click at [18, 212] on button "Back" at bounding box center [14, 212] width 20 height 11
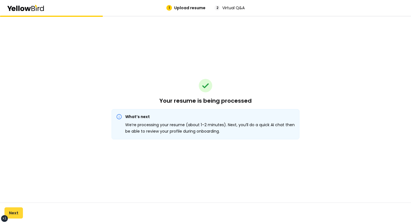
click at [22, 212] on button "Next" at bounding box center [13, 212] width 18 height 11
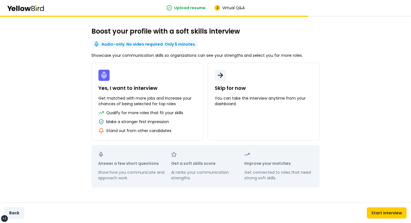
click at [23, 213] on button "Back" at bounding box center [14, 212] width 20 height 11
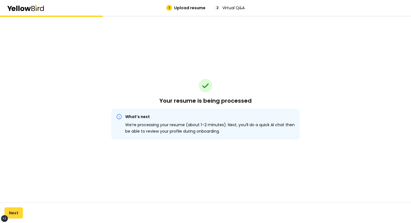
click at [16, 214] on button "Next" at bounding box center [13, 212] width 18 height 11
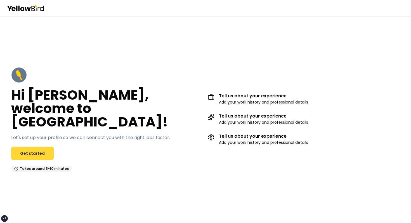
click at [30, 147] on link "Get started" at bounding box center [32, 153] width 43 height 13
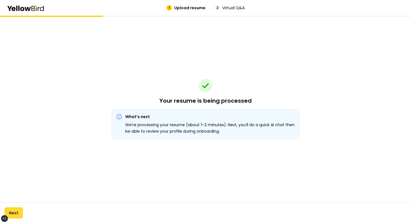
click at [19, 215] on button "Next" at bounding box center [13, 212] width 18 height 11
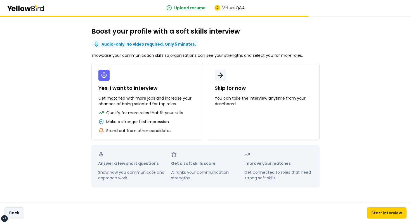
click at [18, 214] on button "Back" at bounding box center [14, 212] width 20 height 11
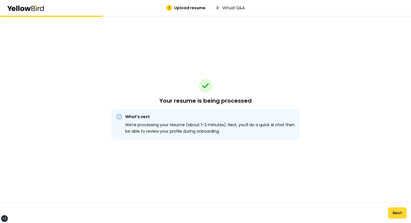
click at [393, 211] on button "Next" at bounding box center [397, 212] width 18 height 11
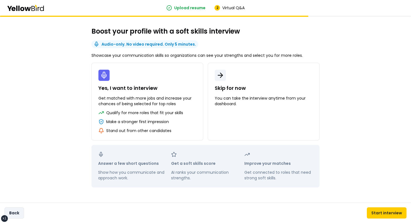
click at [19, 208] on button "Back" at bounding box center [14, 212] width 20 height 11
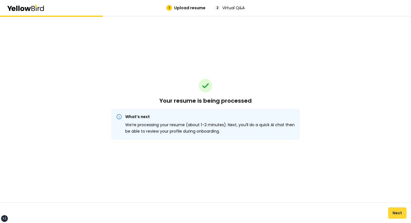
click at [391, 212] on button "Next" at bounding box center [397, 212] width 18 height 11
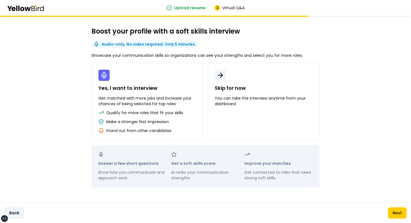
click at [15, 211] on button "Back" at bounding box center [14, 212] width 20 height 11
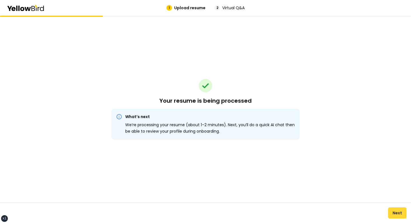
click at [392, 210] on button "Next" at bounding box center [397, 212] width 18 height 11
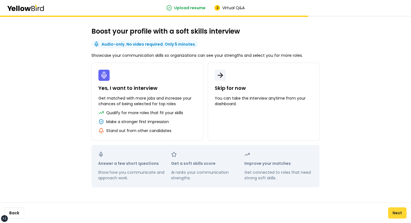
click at [393, 211] on button "Next" at bounding box center [397, 212] width 18 height 11
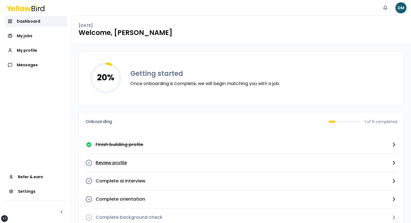
scroll to position [15, 0]
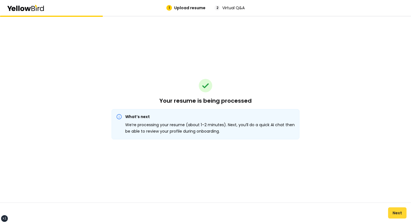
click at [399, 213] on button "Next" at bounding box center [397, 212] width 18 height 11
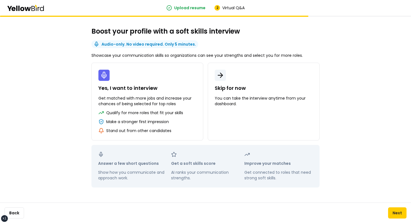
click at [161, 173] on p "Show how you communicate and approach work." at bounding box center [132, 174] width 69 height 11
click at [117, 135] on button "Yes, I want to interview Get matched with more jobs and increase your chances o…" at bounding box center [147, 102] width 112 height 78
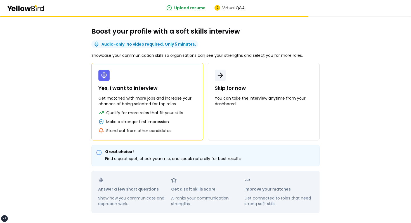
scroll to position [22, 0]
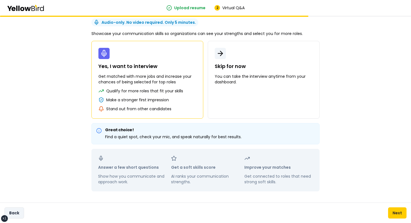
click at [22, 213] on button "Back" at bounding box center [14, 212] width 20 height 11
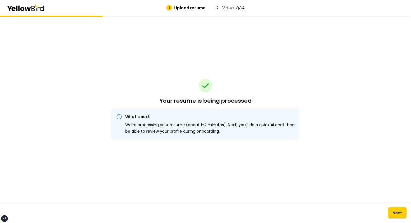
click at [386, 209] on div "Next" at bounding box center [205, 212] width 411 height 20
click at [392, 210] on button "Next" at bounding box center [397, 212] width 18 height 11
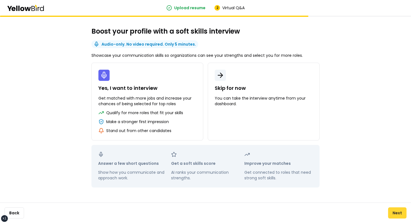
click at [400, 213] on button "Next" at bounding box center [397, 212] width 18 height 11
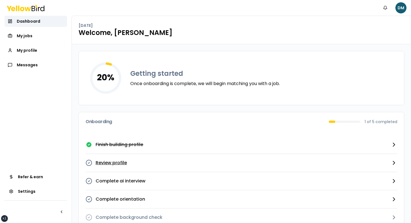
scroll to position [15, 0]
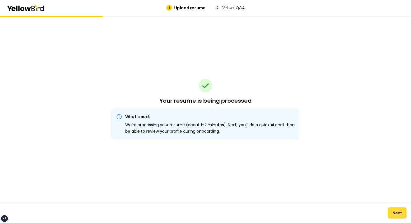
click at [404, 210] on button "Next" at bounding box center [397, 212] width 18 height 11
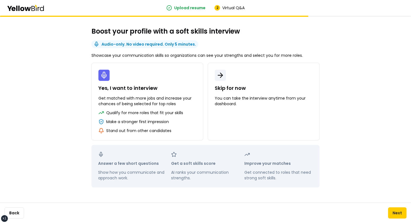
click at [20, 203] on div "Back Next" at bounding box center [205, 212] width 411 height 20
click at [20, 209] on button "Back" at bounding box center [14, 212] width 20 height 11
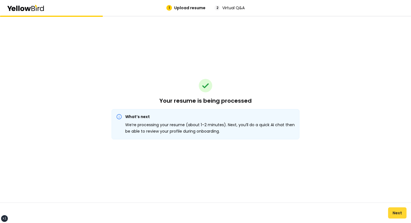
click at [392, 210] on button "Next" at bounding box center [397, 212] width 18 height 11
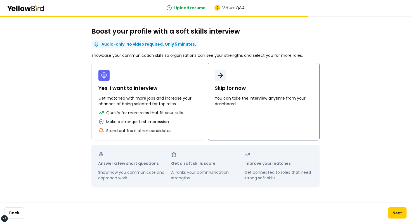
click at [246, 104] on p "You can take the interview anytime from your dashboard." at bounding box center [264, 100] width 98 height 11
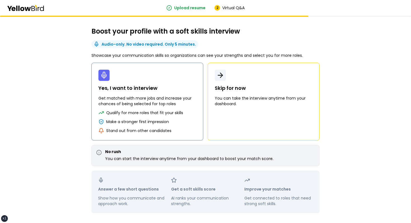
click at [174, 107] on button "Yes, I want to interview Get matched with more jobs and increase your chances o…" at bounding box center [147, 102] width 112 height 78
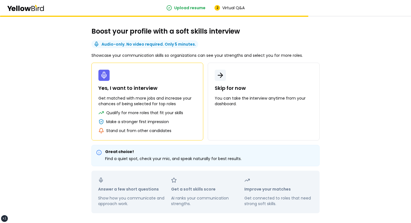
scroll to position [22, 0]
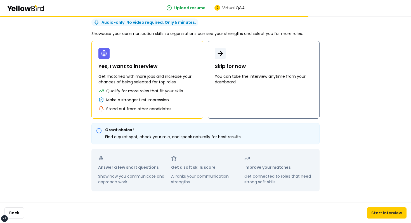
click at [225, 93] on button "Skip for now You can take the interview anytime from your dashboard." at bounding box center [264, 80] width 112 height 78
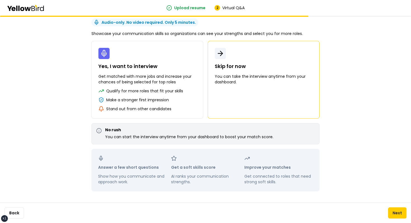
scroll to position [0, 0]
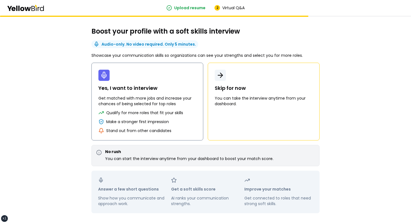
click at [175, 105] on p "Get matched with more jobs and increase your chances of being selected for top …" at bounding box center [147, 100] width 98 height 11
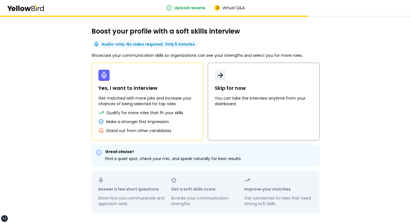
click at [216, 105] on p "You can take the interview anytime from your dashboard." at bounding box center [264, 100] width 98 height 11
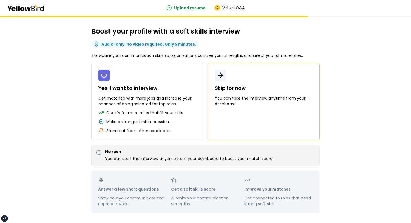
scroll to position [22, 0]
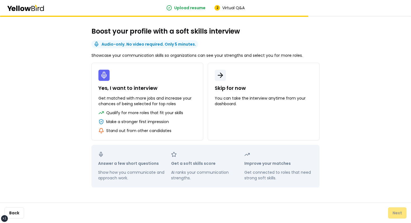
click at [395, 212] on div "Back Next" at bounding box center [205, 212] width 411 height 20
click at [240, 115] on button "Skip for now You can take the interview anytime from your dashboard." at bounding box center [264, 102] width 112 height 78
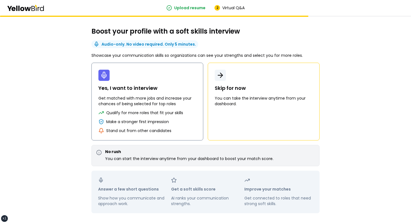
click at [173, 93] on button "Yes, I want to interview Get matched with more jobs and increase your chances o…" at bounding box center [147, 102] width 112 height 78
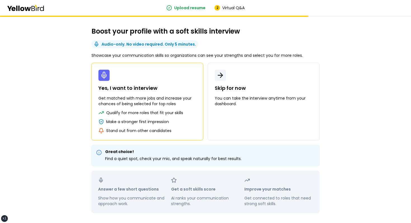
scroll to position [22, 0]
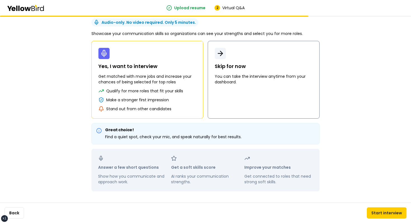
click at [259, 86] on button "Skip for now You can take the interview anytime from your dashboard." at bounding box center [264, 80] width 112 height 78
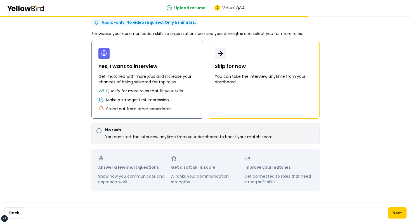
click at [166, 86] on button "Yes, I want to interview Get matched with more jobs and increase your chances o…" at bounding box center [147, 80] width 112 height 78
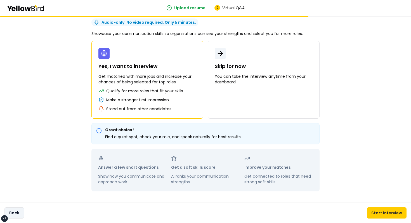
click at [20, 210] on button "Back" at bounding box center [14, 212] width 20 height 11
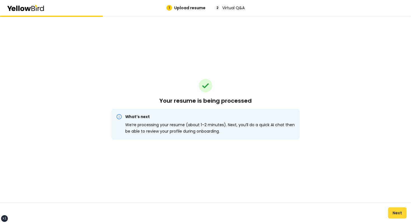
click at [391, 213] on button "Next" at bounding box center [397, 212] width 18 height 11
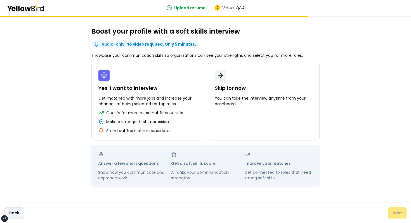
click at [14, 209] on button "Back" at bounding box center [14, 212] width 20 height 11
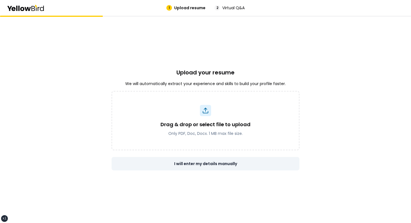
click at [184, 164] on button "I will enter my details manually" at bounding box center [206, 163] width 188 height 13
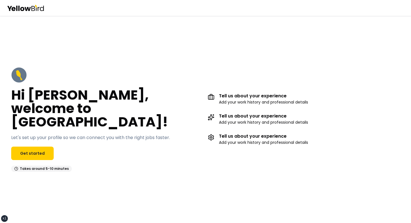
click at [196, 36] on div "Hi [PERSON_NAME], welcome to [GEOGRAPHIC_DATA]! Let's set up your profile so we…" at bounding box center [205, 119] width 411 height 207
